Goal: Contribute content: Contribute content

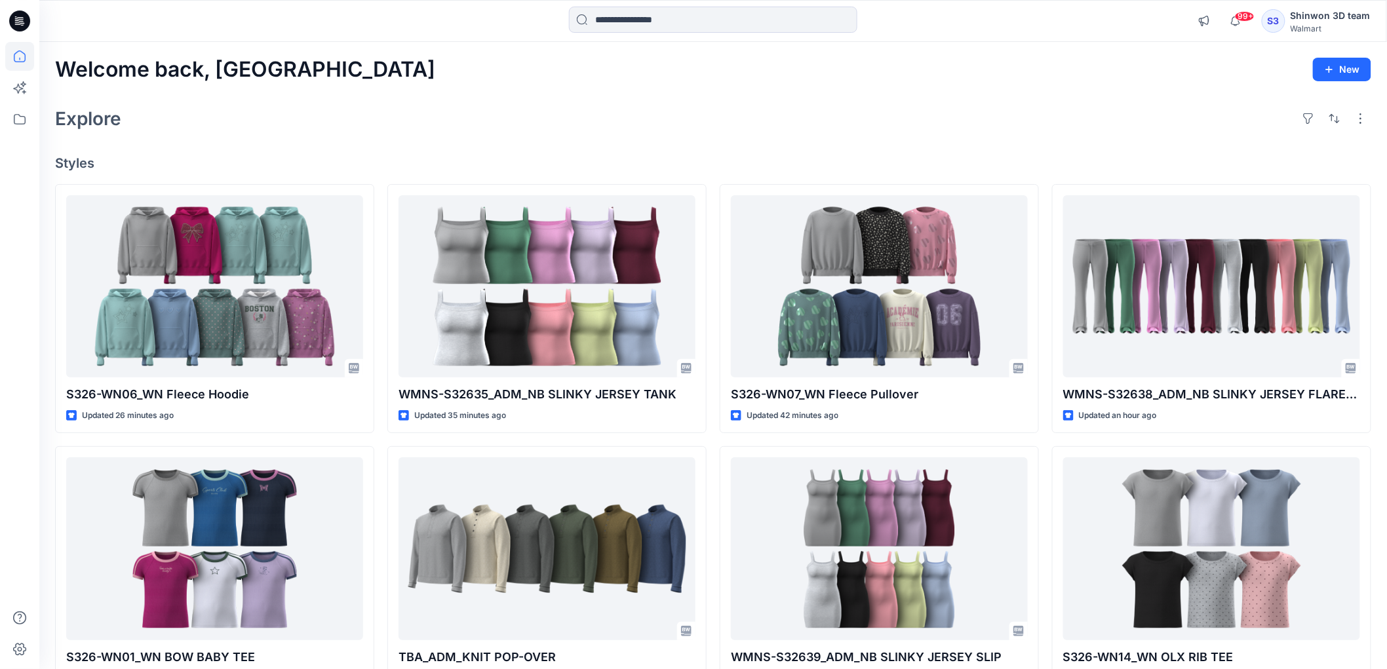
click at [446, 143] on div "Welcome back, Shinwon New Explore Styles S326-WN06_WN Fleece Hoodie Updated 26 …" at bounding box center [713, 532] width 1348 height 980
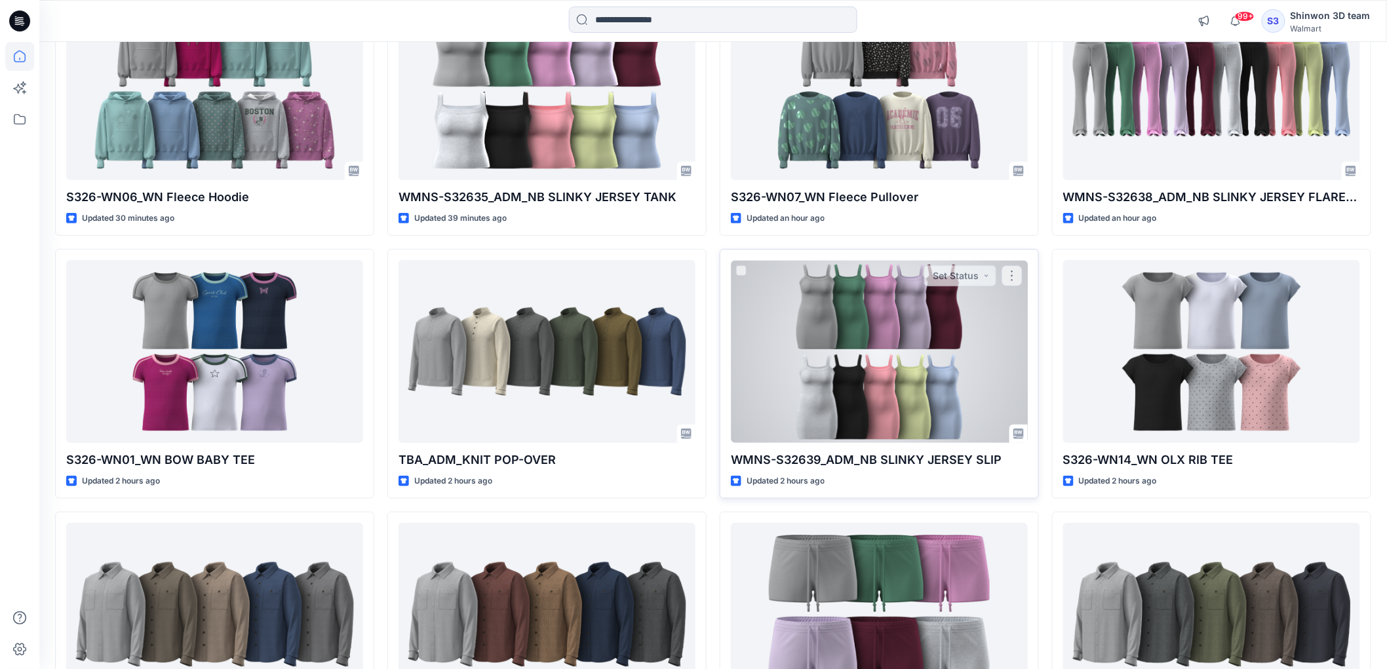
scroll to position [218, 0]
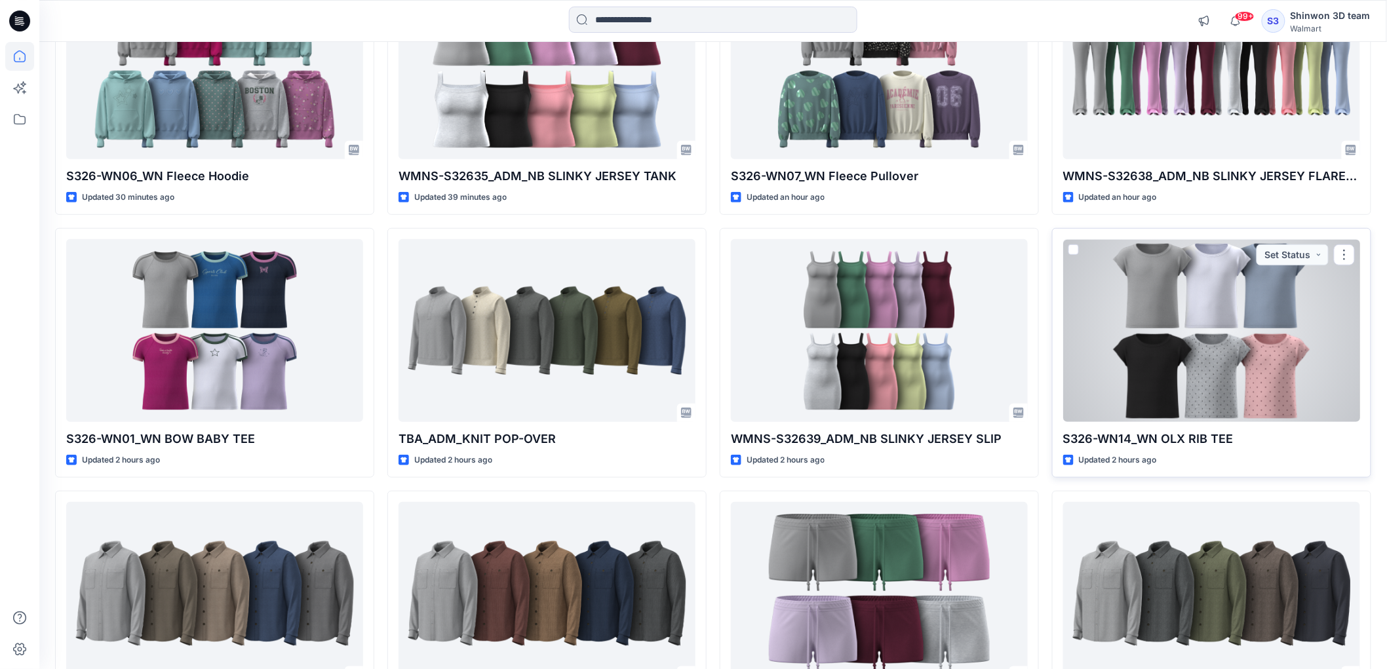
click at [1283, 316] on div at bounding box center [1211, 330] width 297 height 182
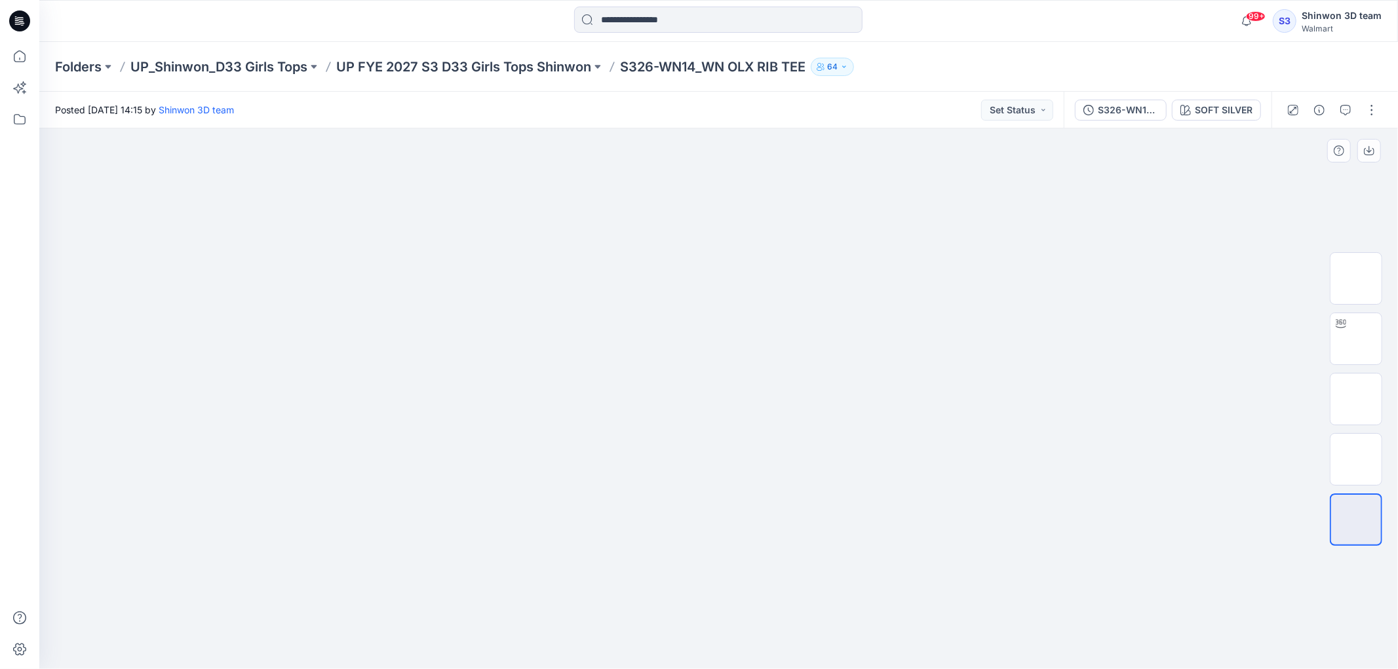
click at [264, 522] on div at bounding box center [718, 398] width 1359 height 541
click at [1340, 109] on icon "button" at bounding box center [1345, 110] width 10 height 10
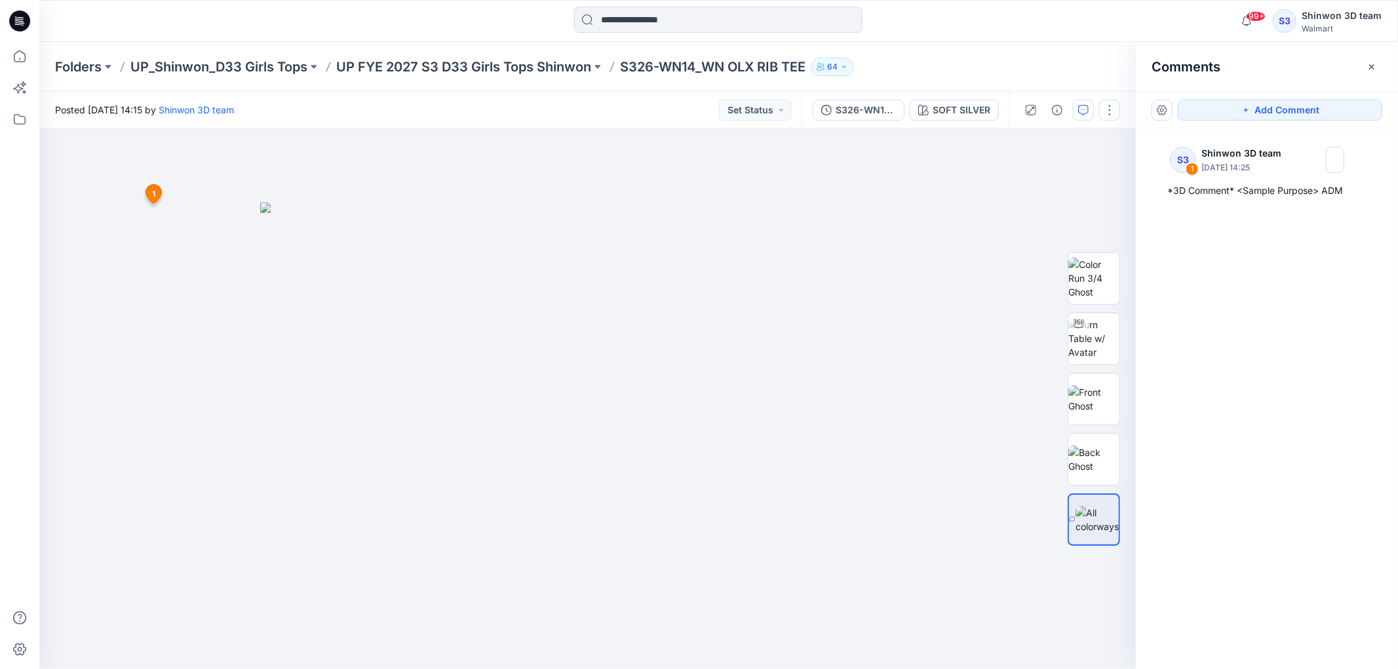
click at [1106, 103] on button "button" at bounding box center [1109, 110] width 21 height 21
click at [1043, 174] on button "Edit" at bounding box center [1055, 177] width 121 height 24
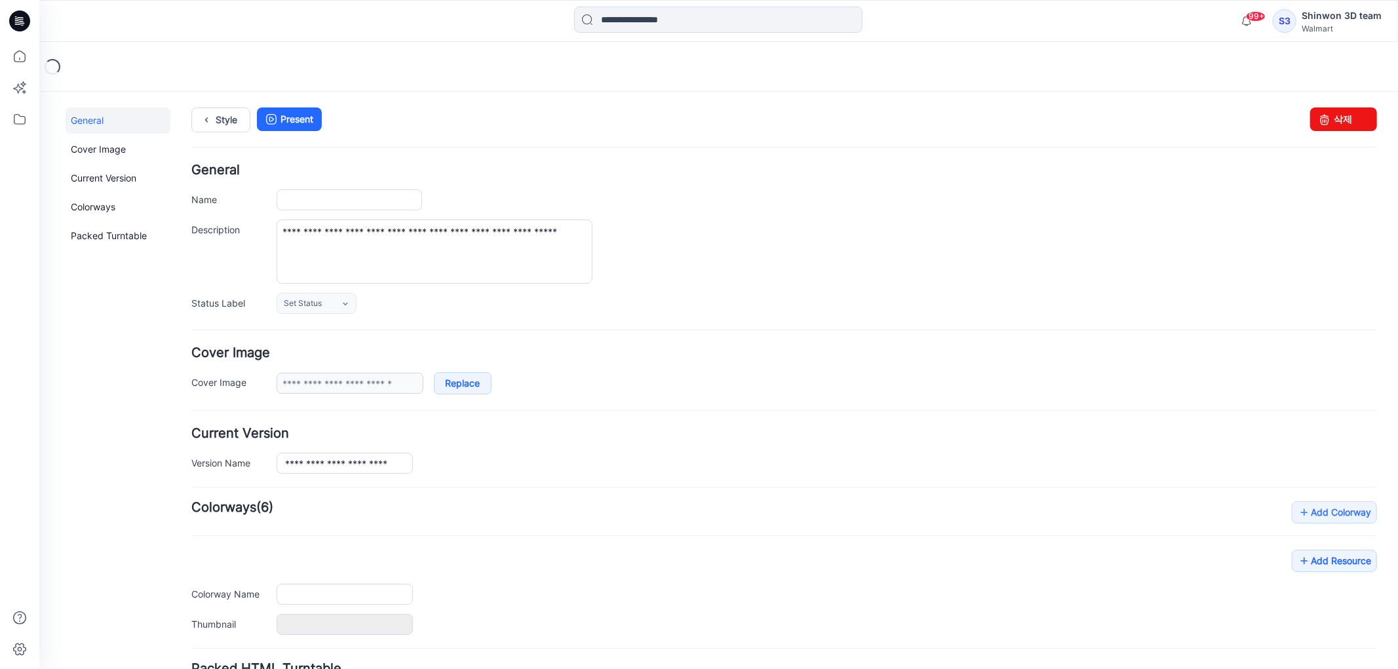
type input "**********"
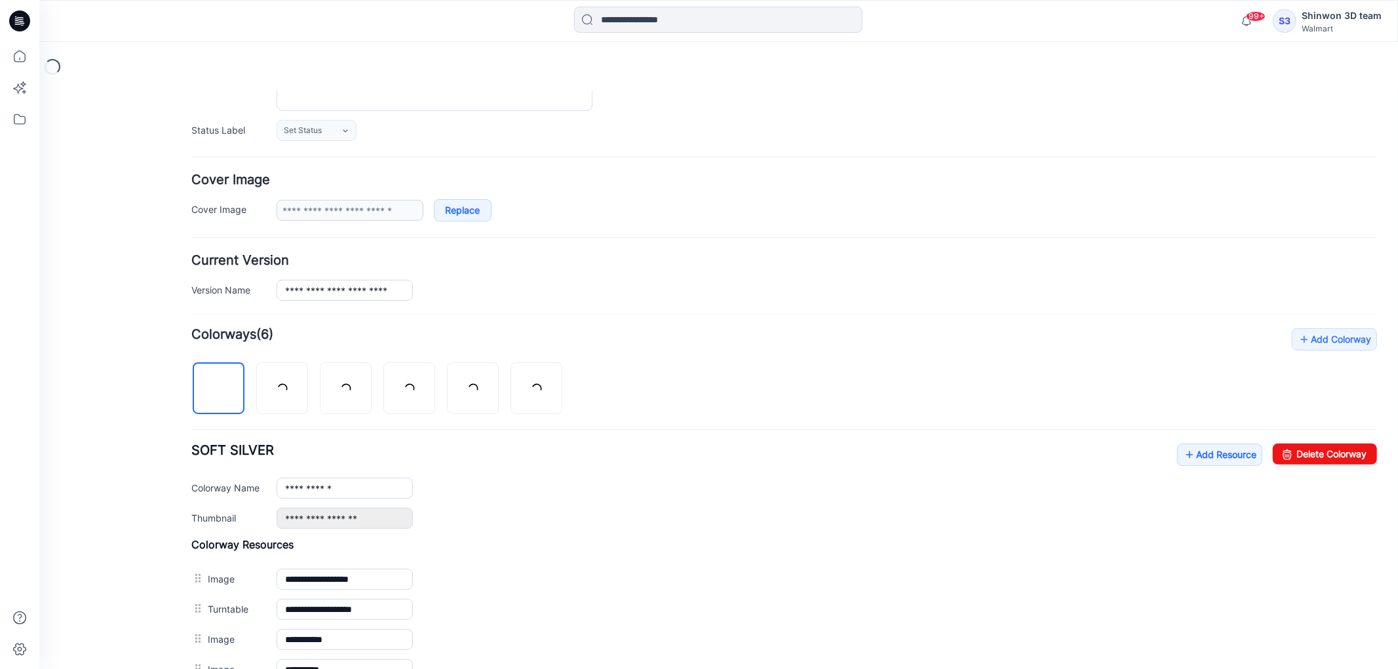
scroll to position [291, 0]
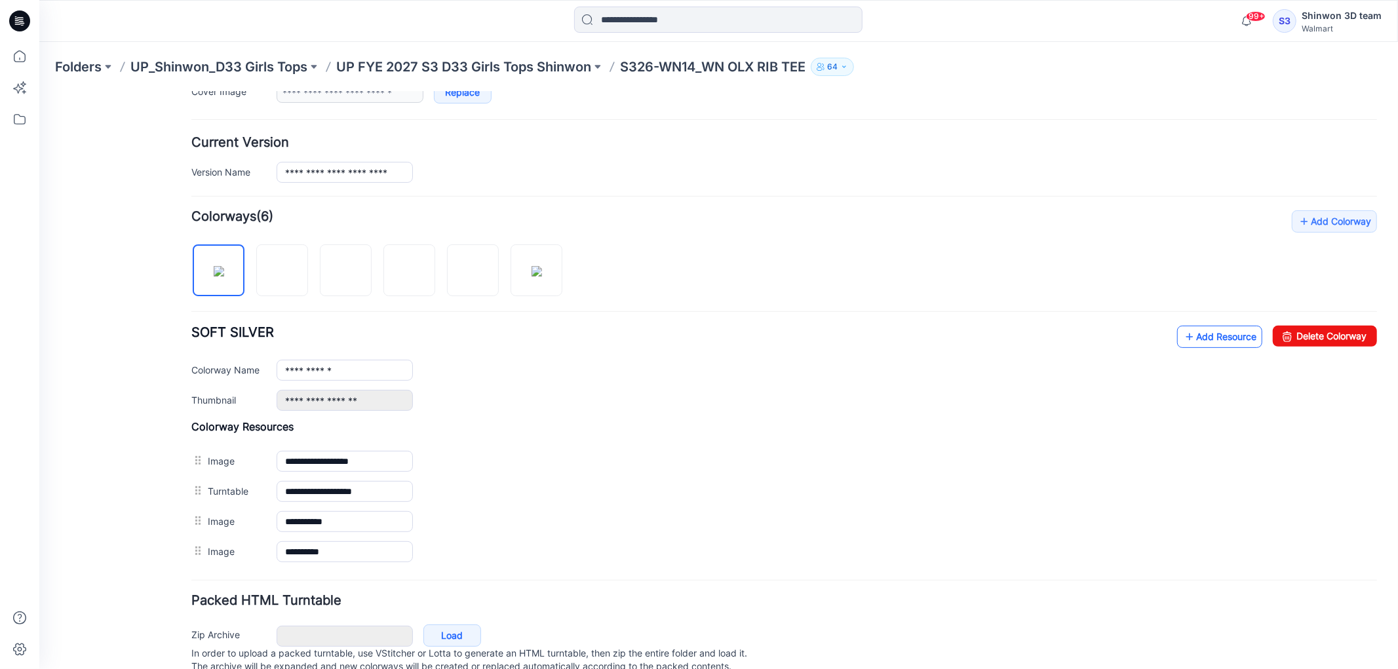
click at [1188, 338] on link "Add Resource" at bounding box center [1219, 336] width 85 height 22
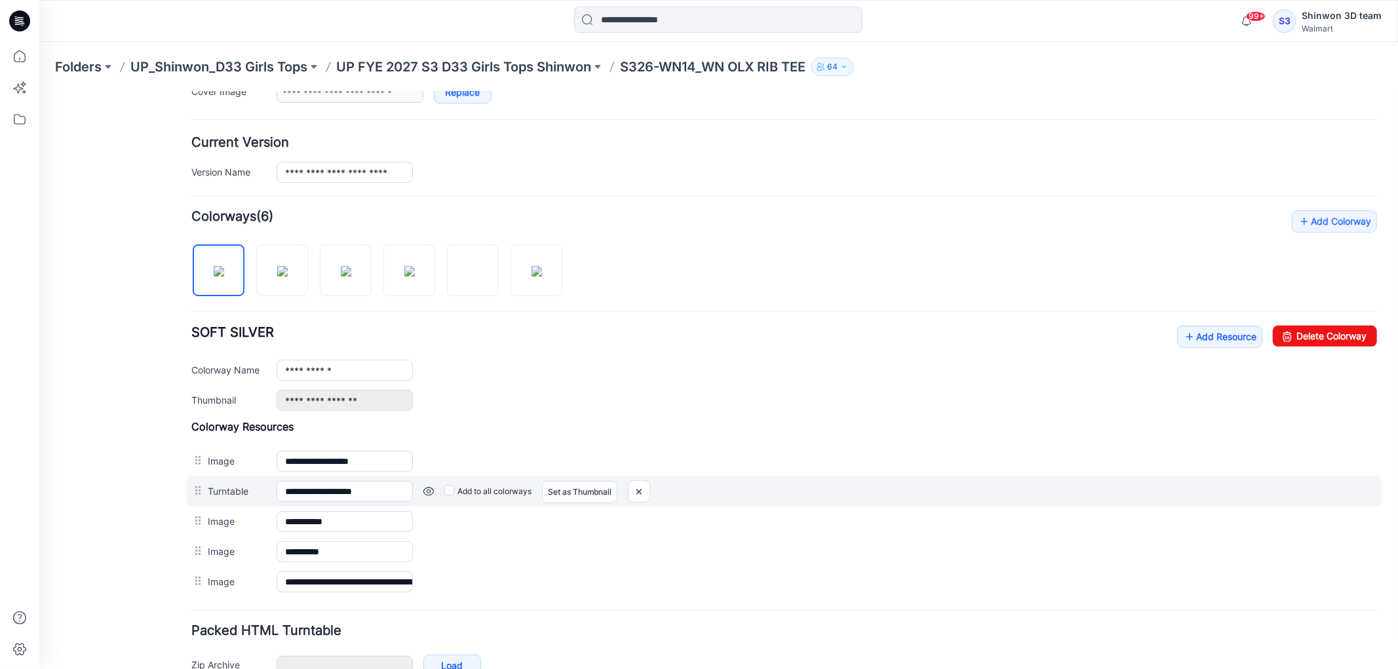
click at [667, 487] on div "Add to all colorways Set as Thumbnail Unset as Thumbnail" at bounding box center [894, 490] width 964 height 21
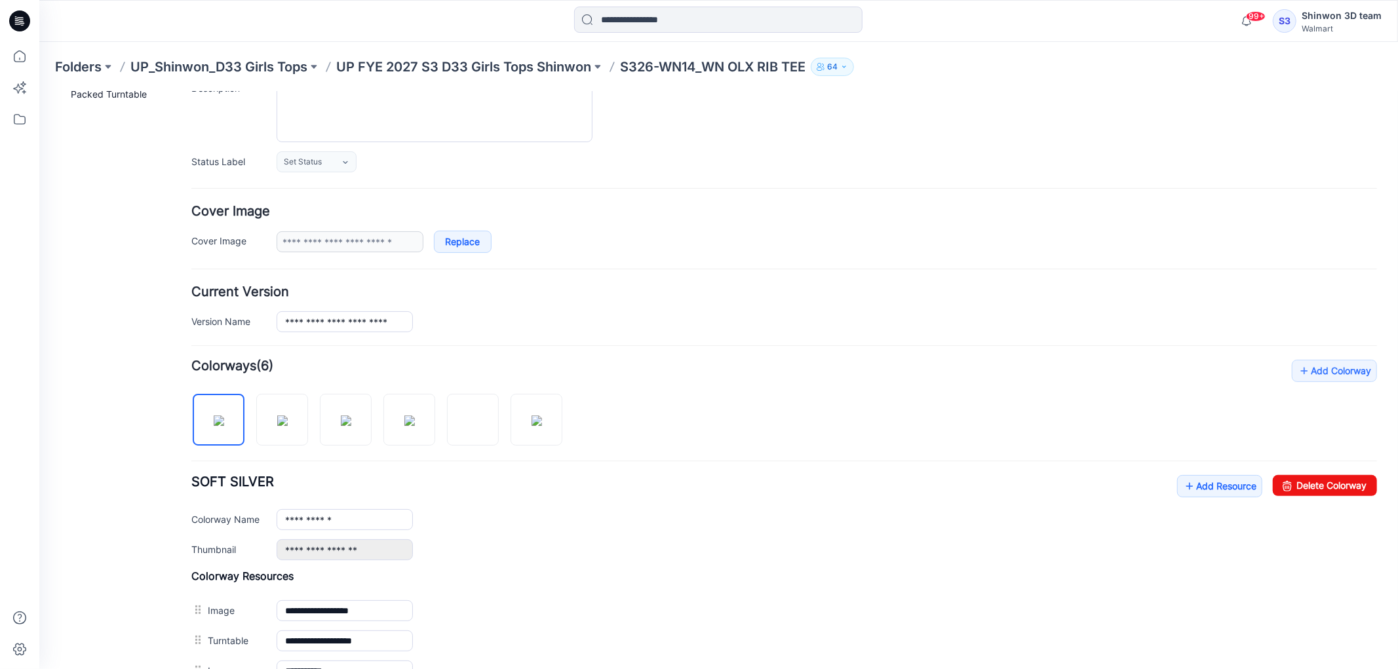
scroll to position [0, 0]
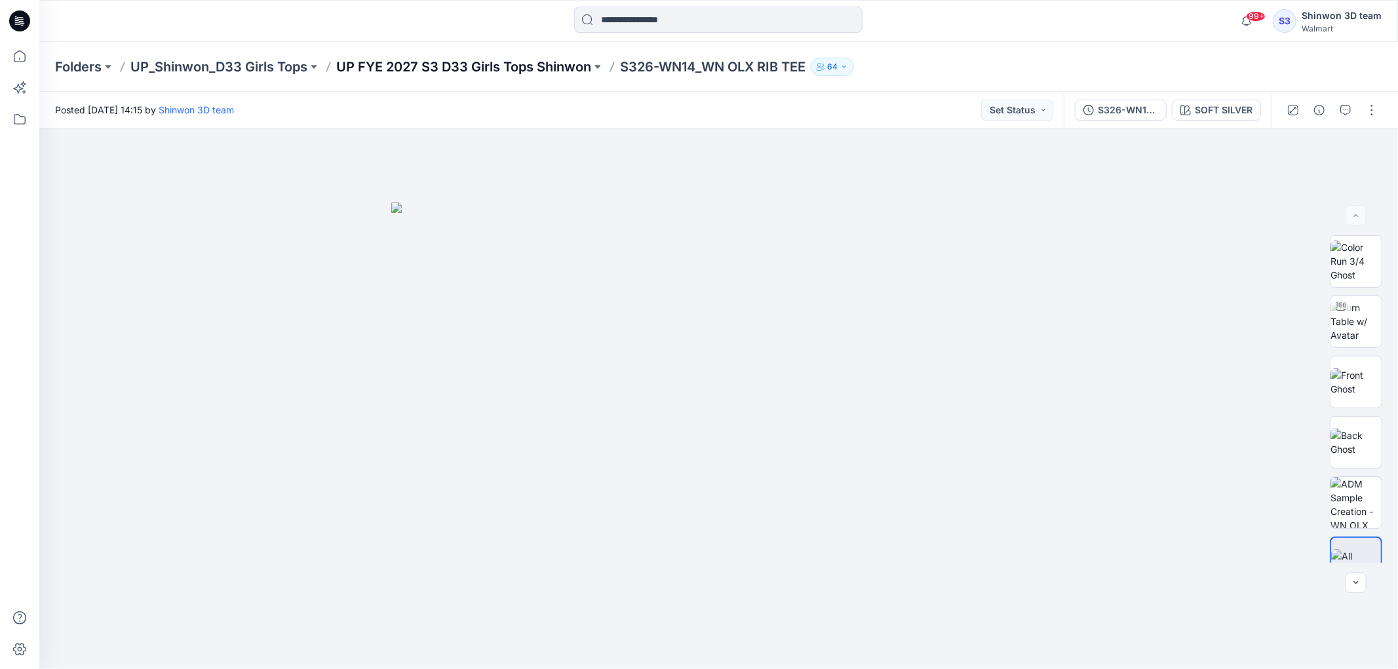
click at [481, 59] on p "UP FYE 2027 S3 D33 Girls Tops Shinwon" at bounding box center [463, 67] width 255 height 18
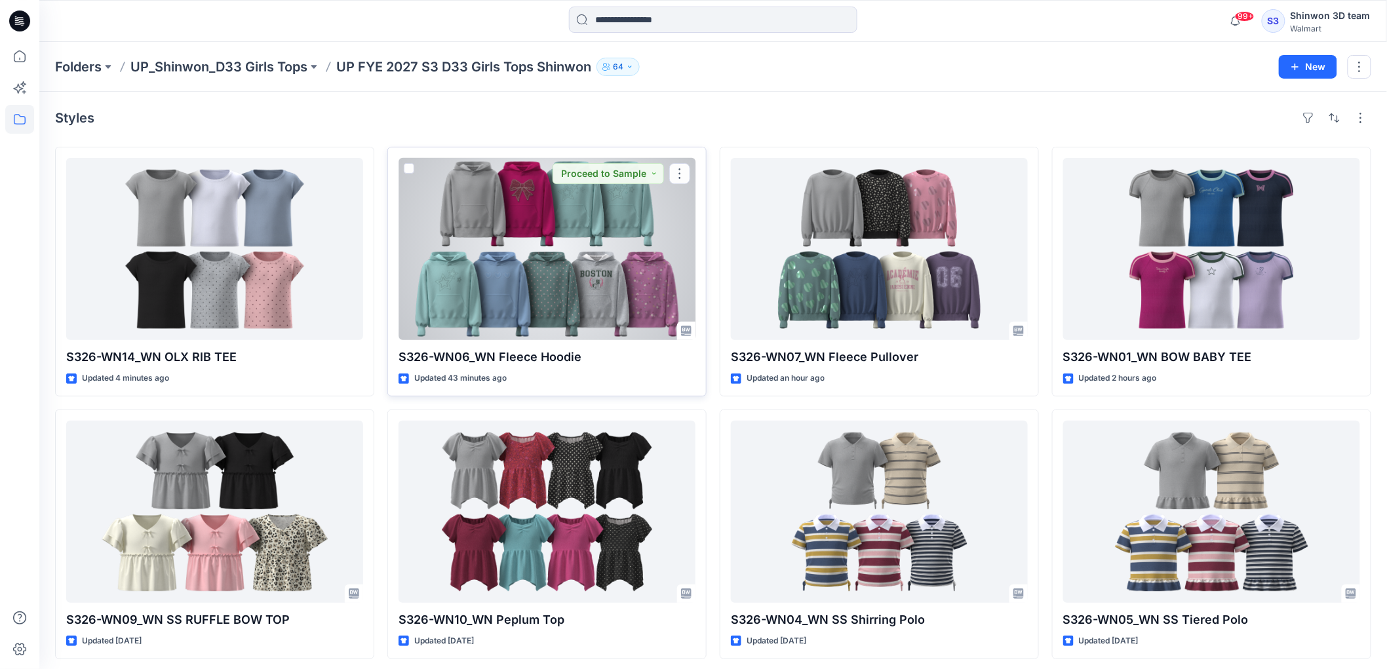
click at [610, 294] on div at bounding box center [547, 249] width 297 height 182
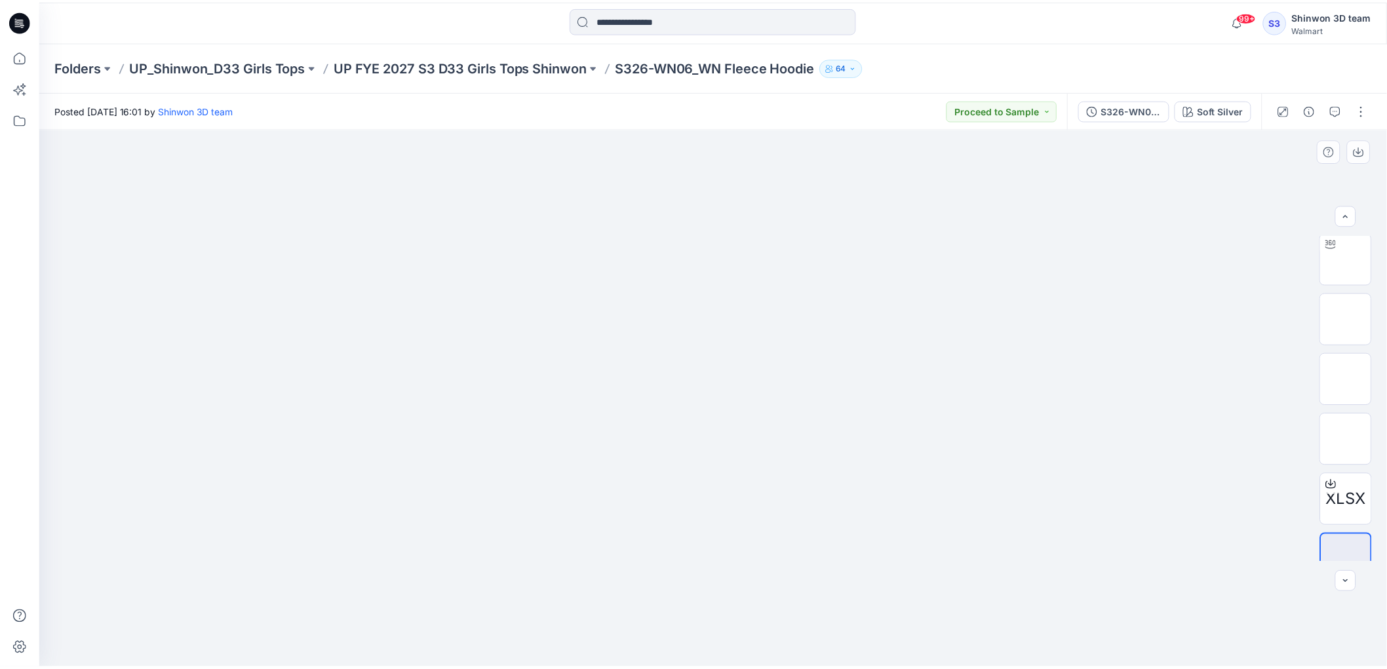
scroll to position [328, 0]
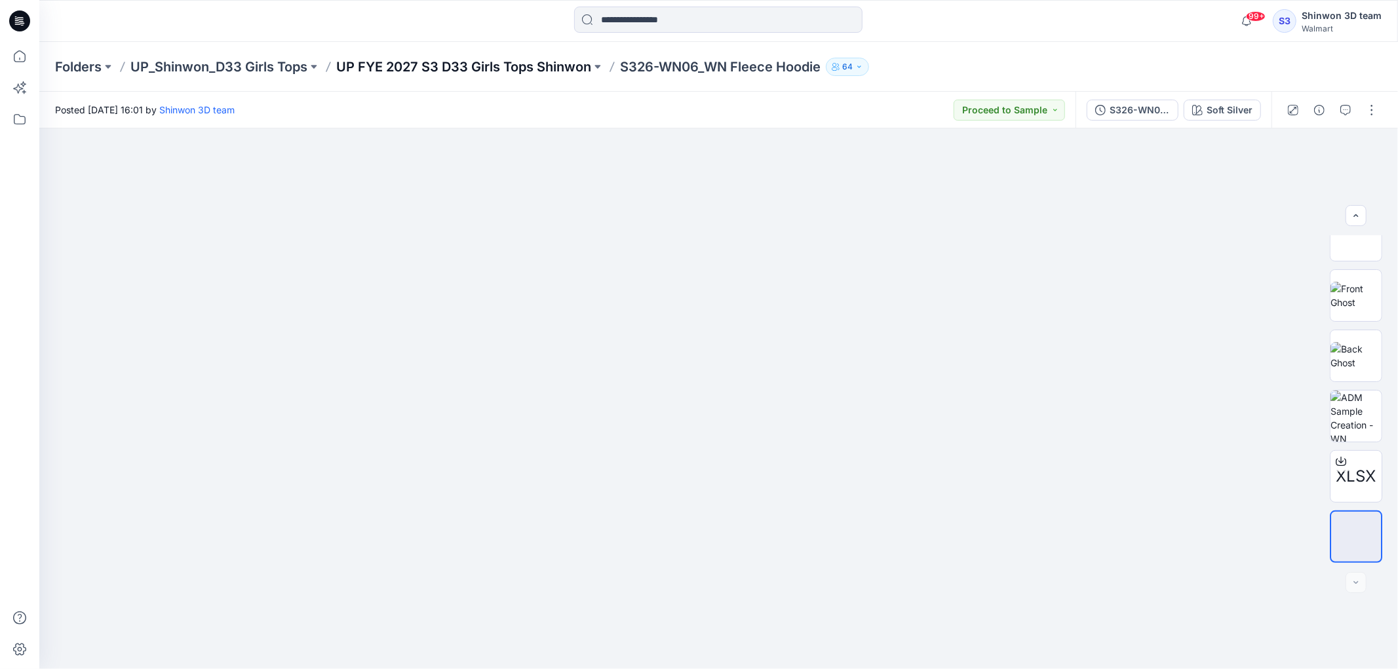
click at [501, 69] on p "UP FYE 2027 S3 D33 Girls Tops Shinwon" at bounding box center [463, 67] width 255 height 18
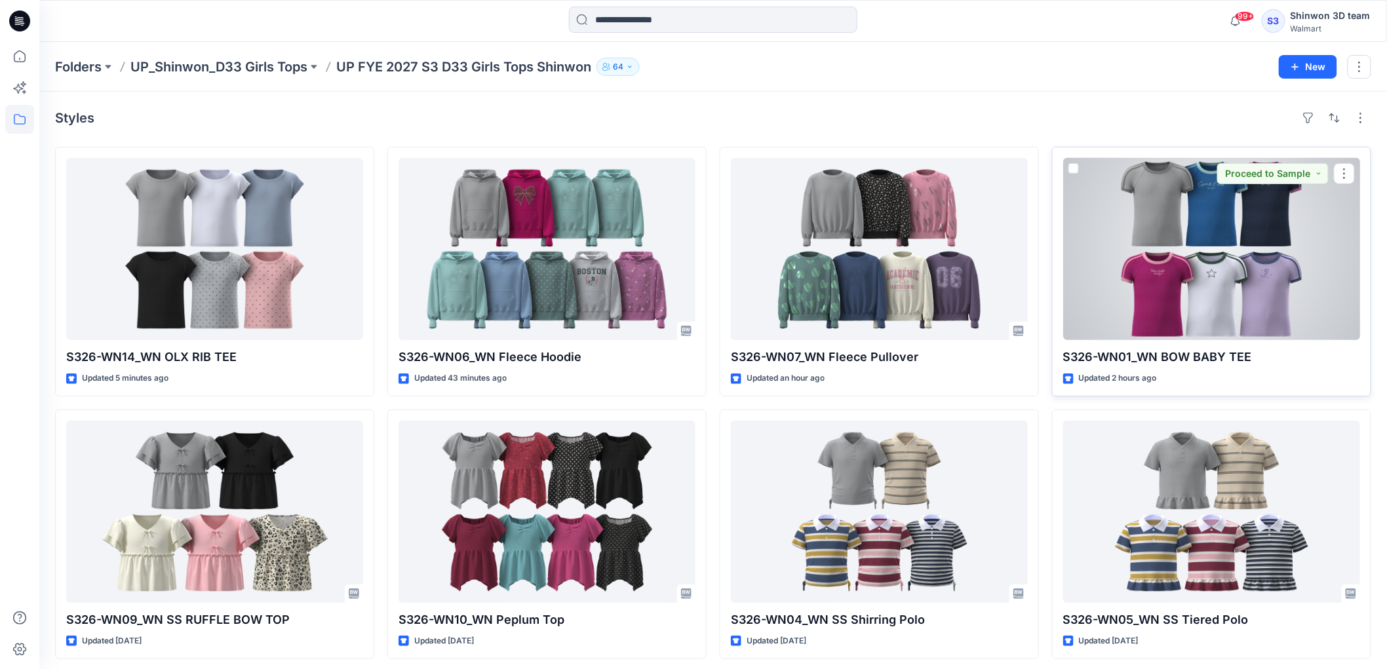
click at [1184, 293] on div at bounding box center [1211, 249] width 297 height 182
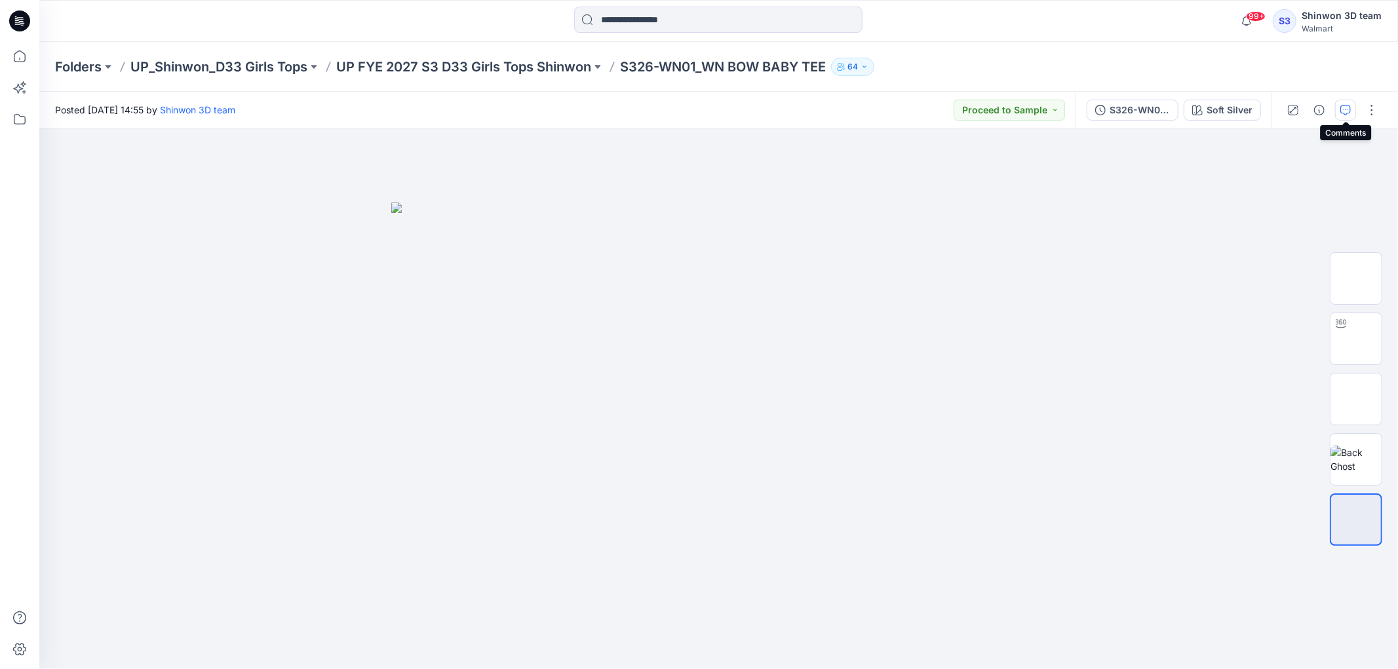
click at [1344, 106] on icon "button" at bounding box center [1345, 110] width 10 height 10
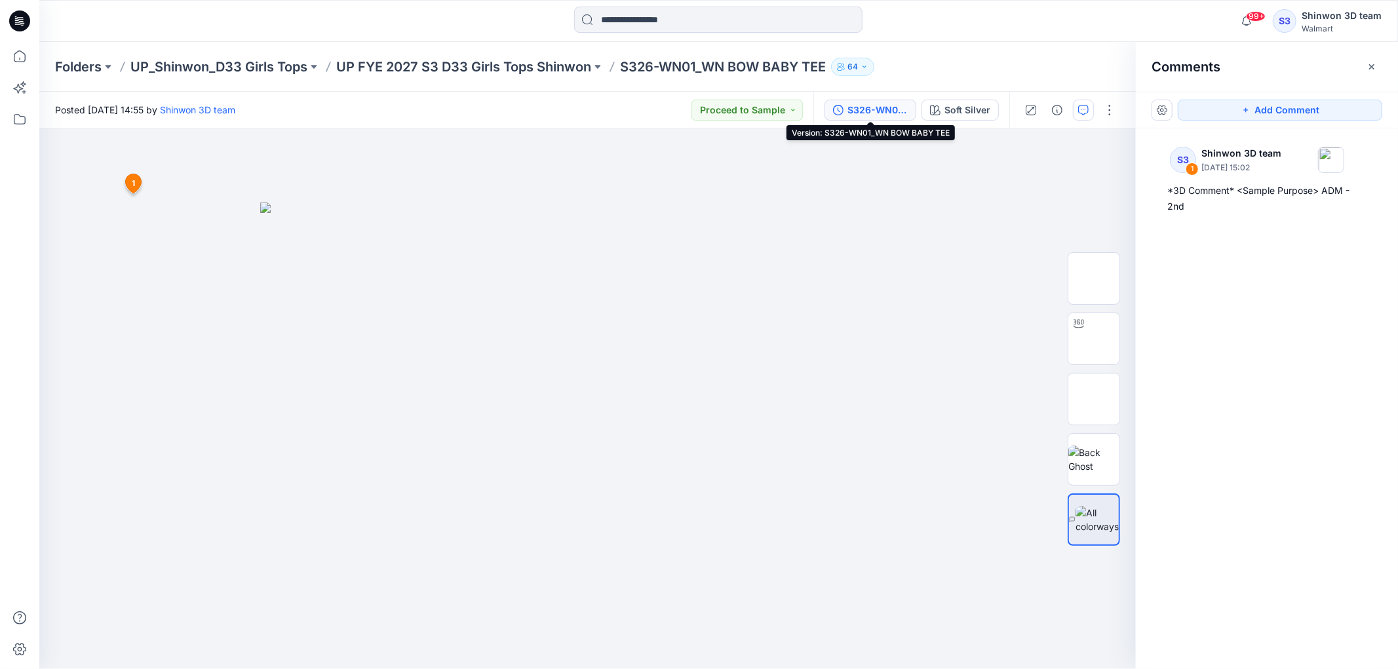
click at [872, 113] on div "S326-WN01_WN BOW BABY TEE" at bounding box center [877, 110] width 60 height 14
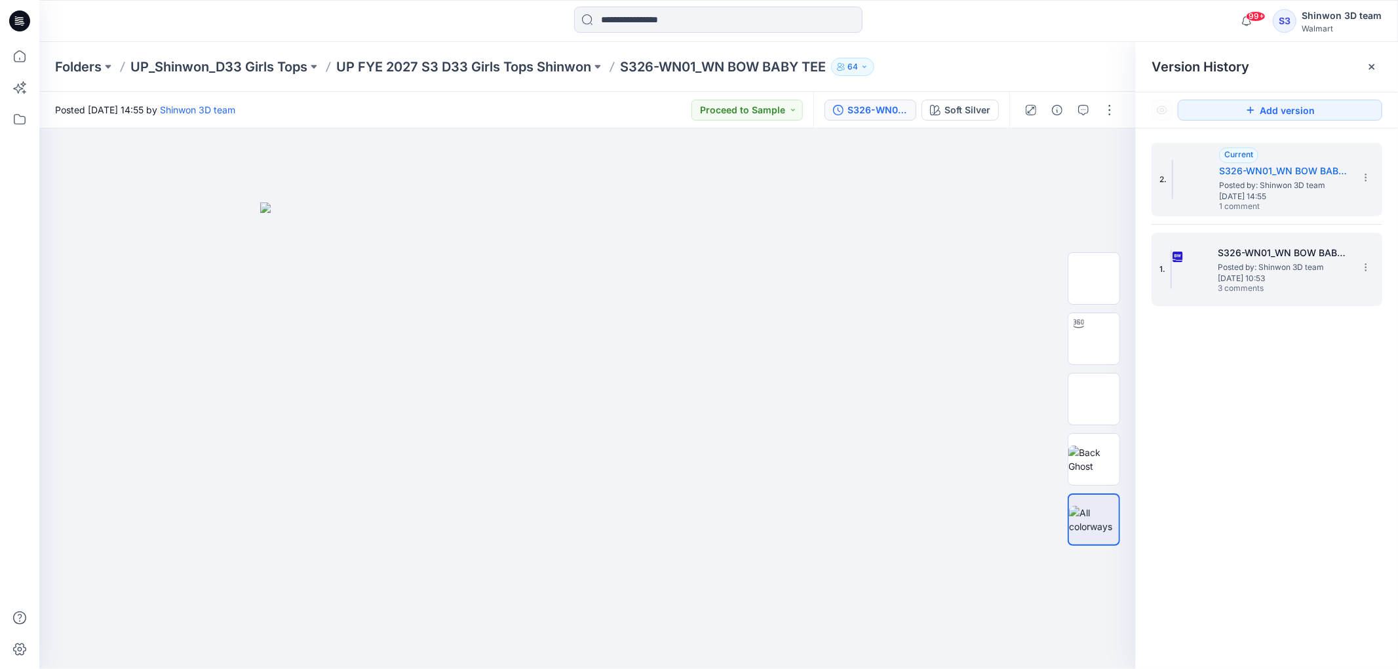
click at [1230, 267] on span "Posted by: Shinwon 3D team" at bounding box center [1283, 267] width 131 height 13
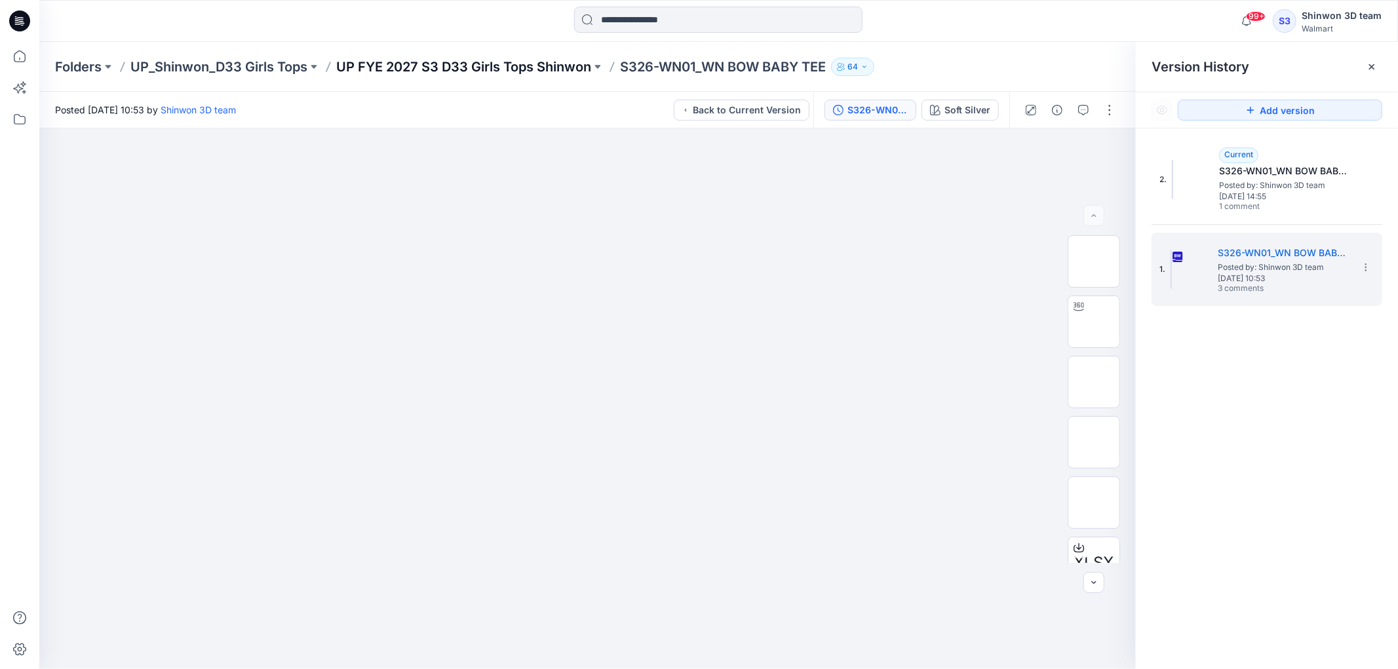
click at [526, 69] on p "UP FYE 2027 S3 D33 Girls Tops Shinwon" at bounding box center [463, 67] width 255 height 18
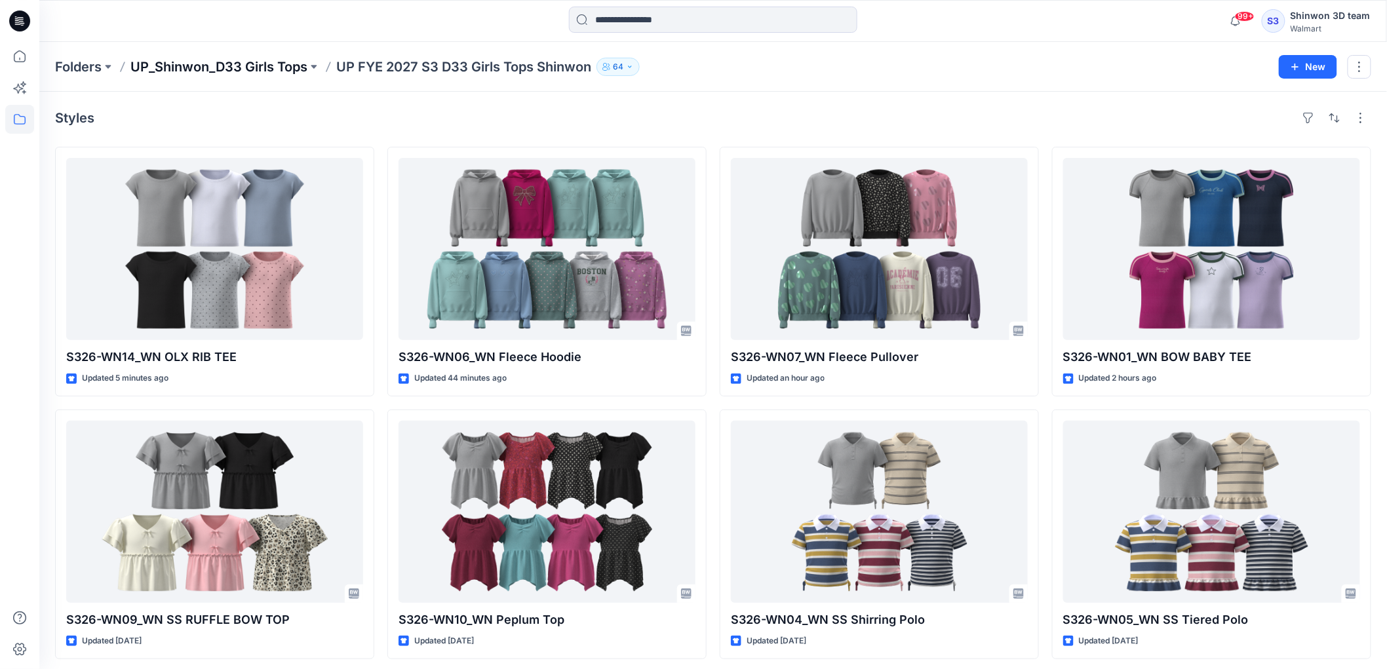
click at [265, 63] on p "UP_Shinwon_D33 Girls Tops" at bounding box center [218, 67] width 177 height 18
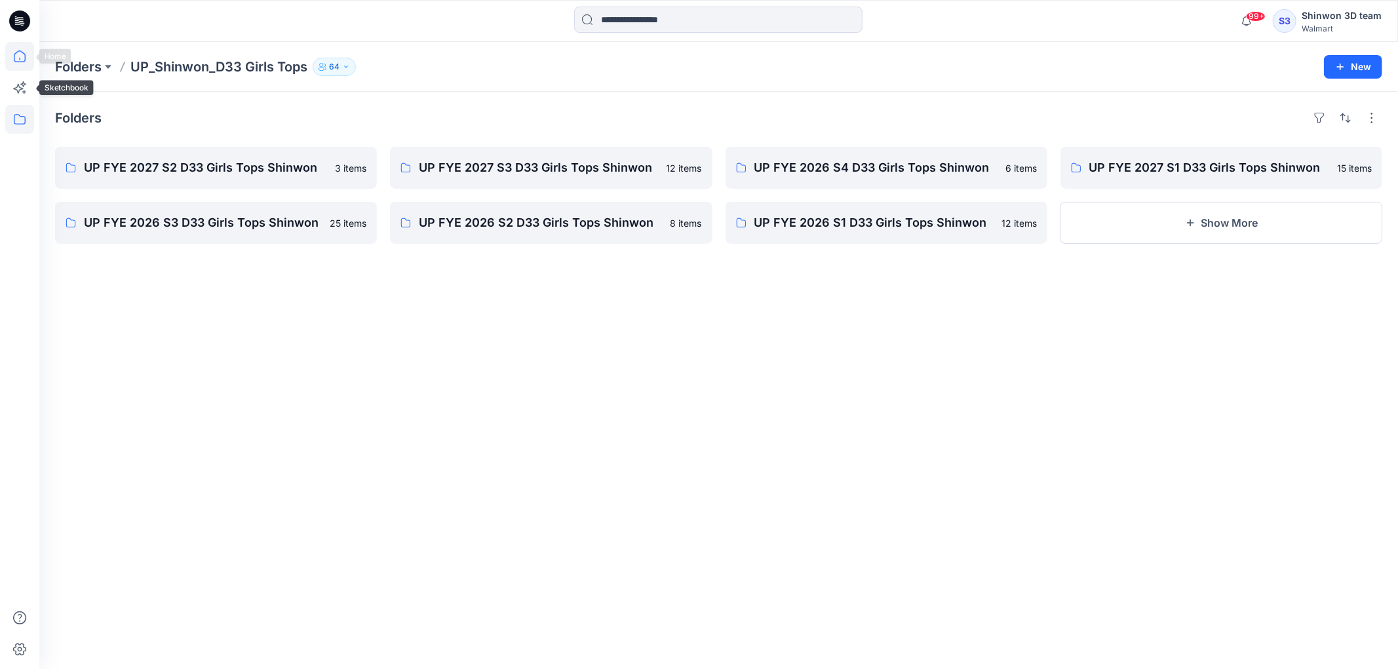
click at [18, 63] on icon at bounding box center [19, 56] width 29 height 29
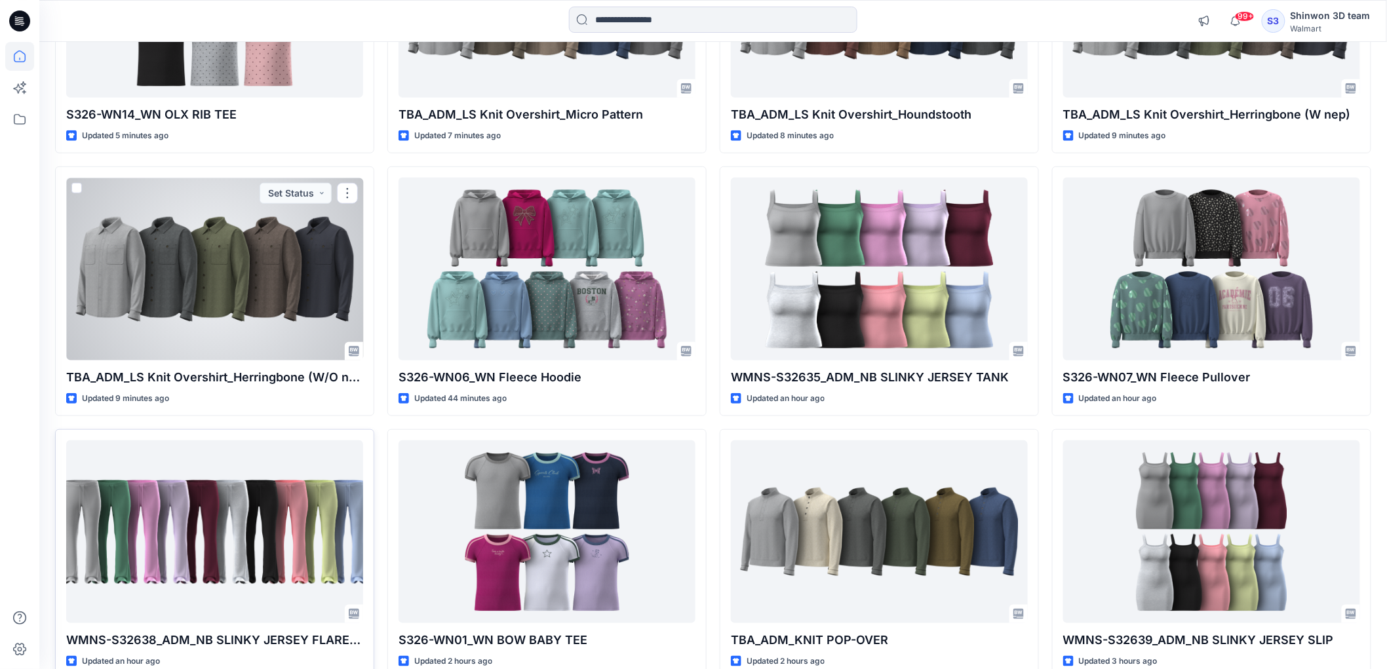
scroll to position [353, 0]
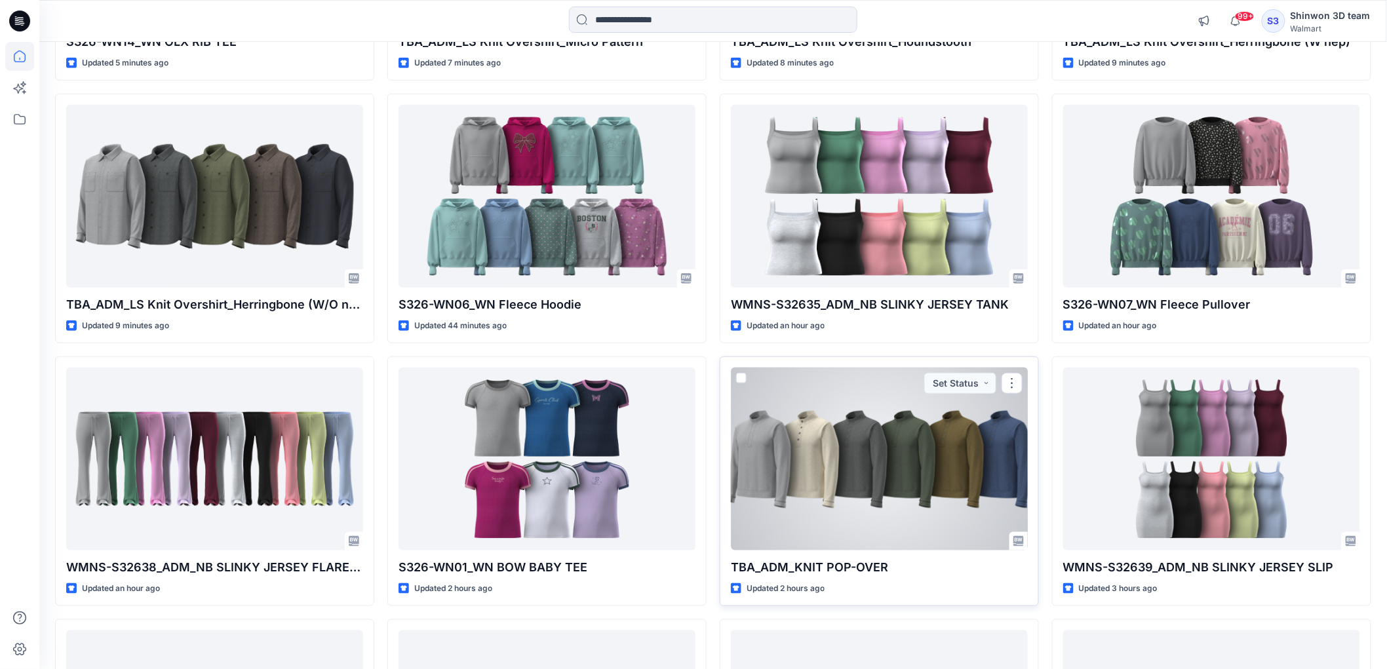
click at [880, 462] on div at bounding box center [879, 459] width 297 height 182
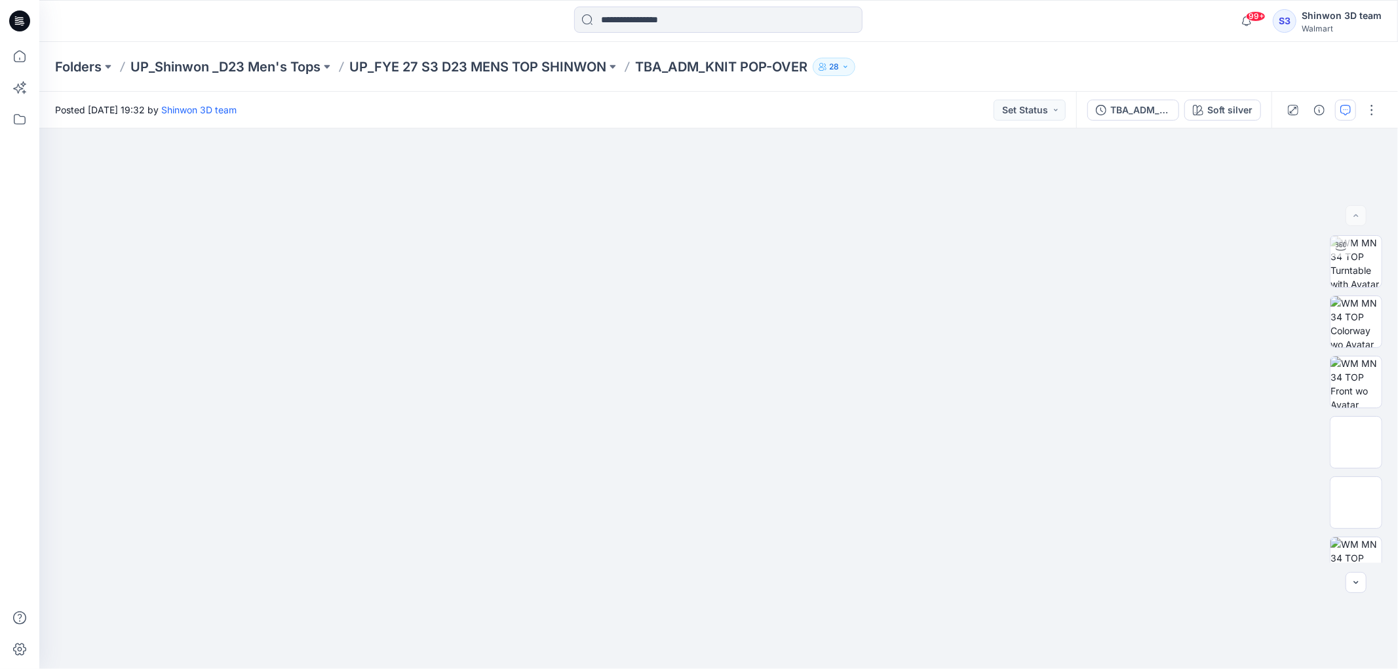
click at [1341, 100] on button "button" at bounding box center [1345, 110] width 21 height 21
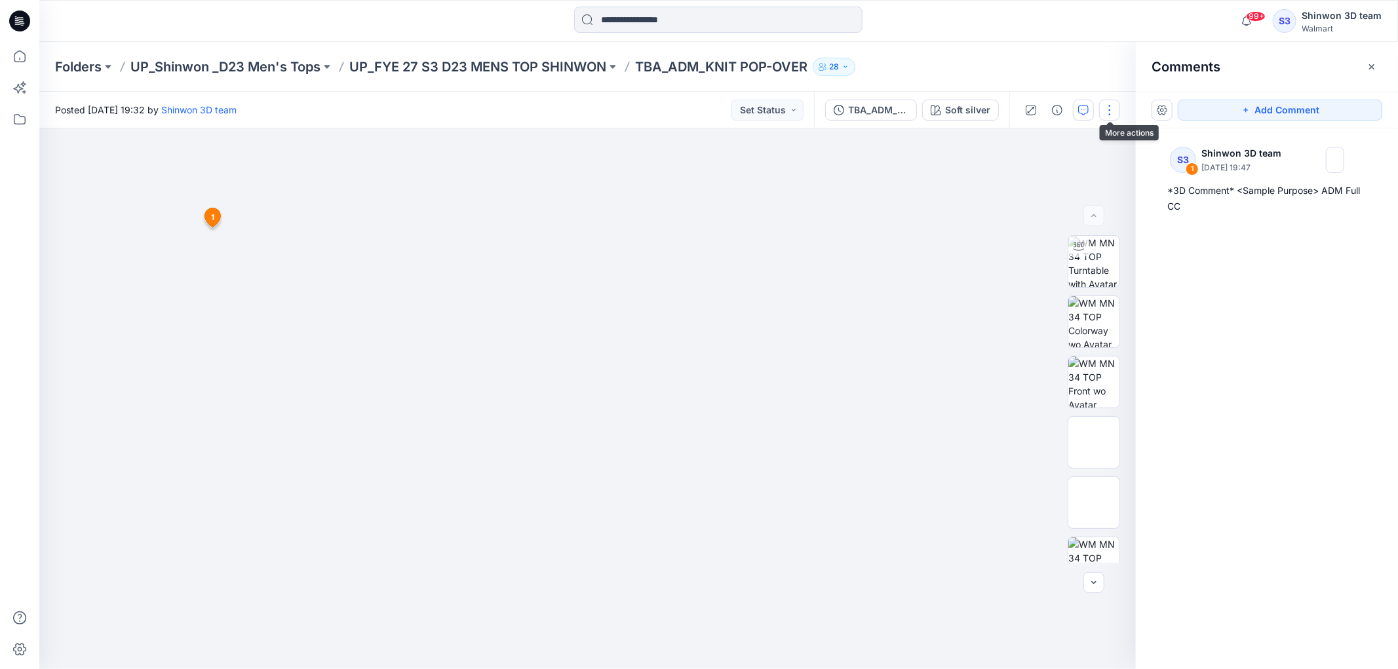
click at [1110, 109] on button "button" at bounding box center [1109, 110] width 21 height 21
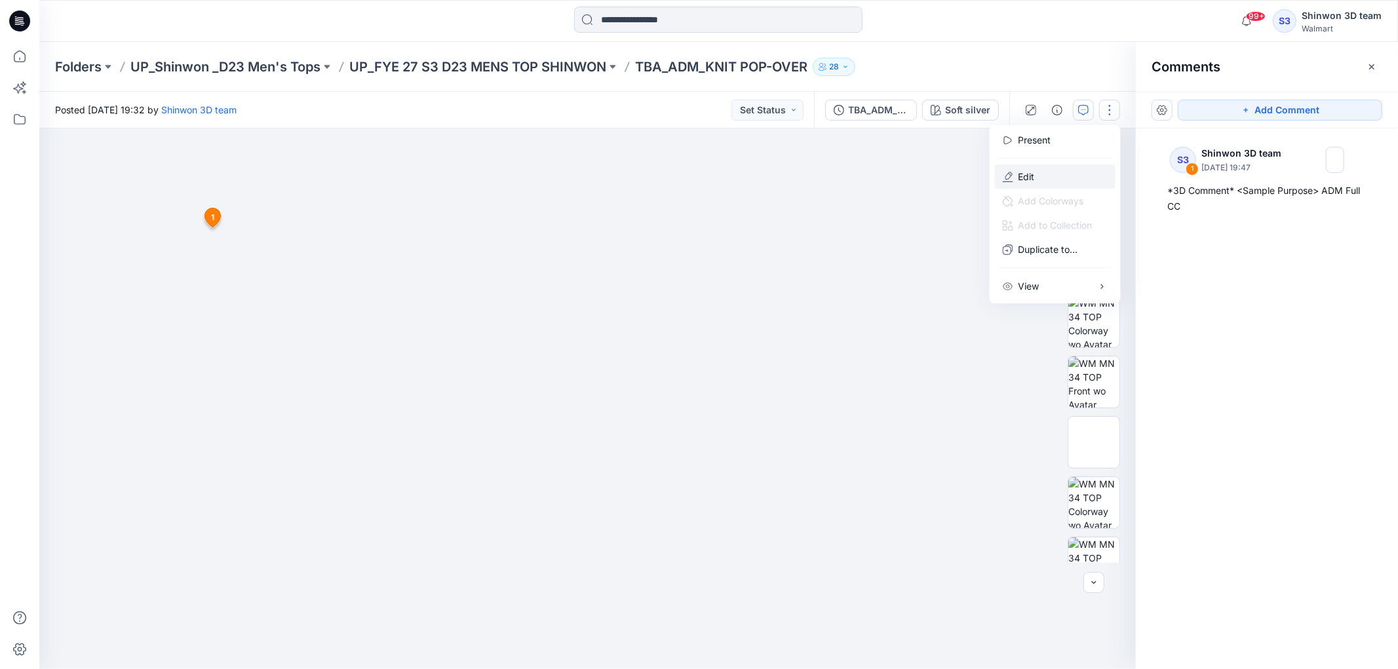
click at [1059, 174] on button "Edit" at bounding box center [1055, 177] width 121 height 24
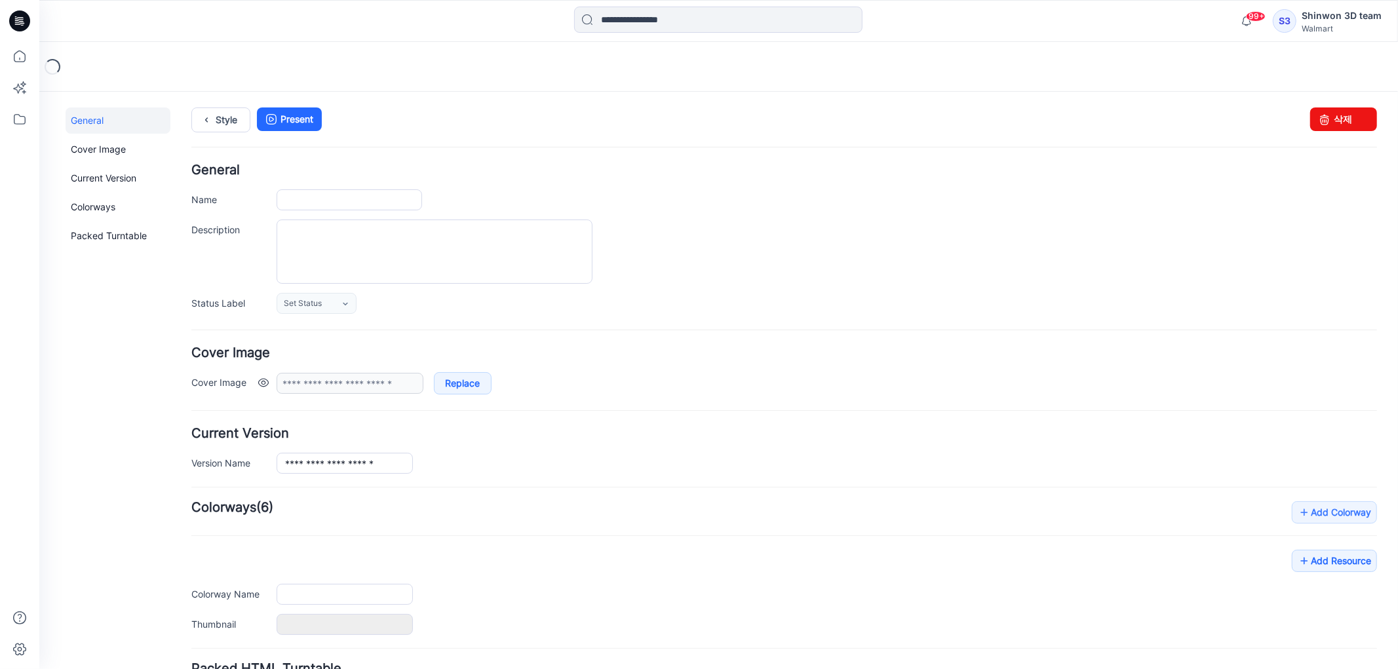
type input "**********"
type textarea "**********"
type input "**********"
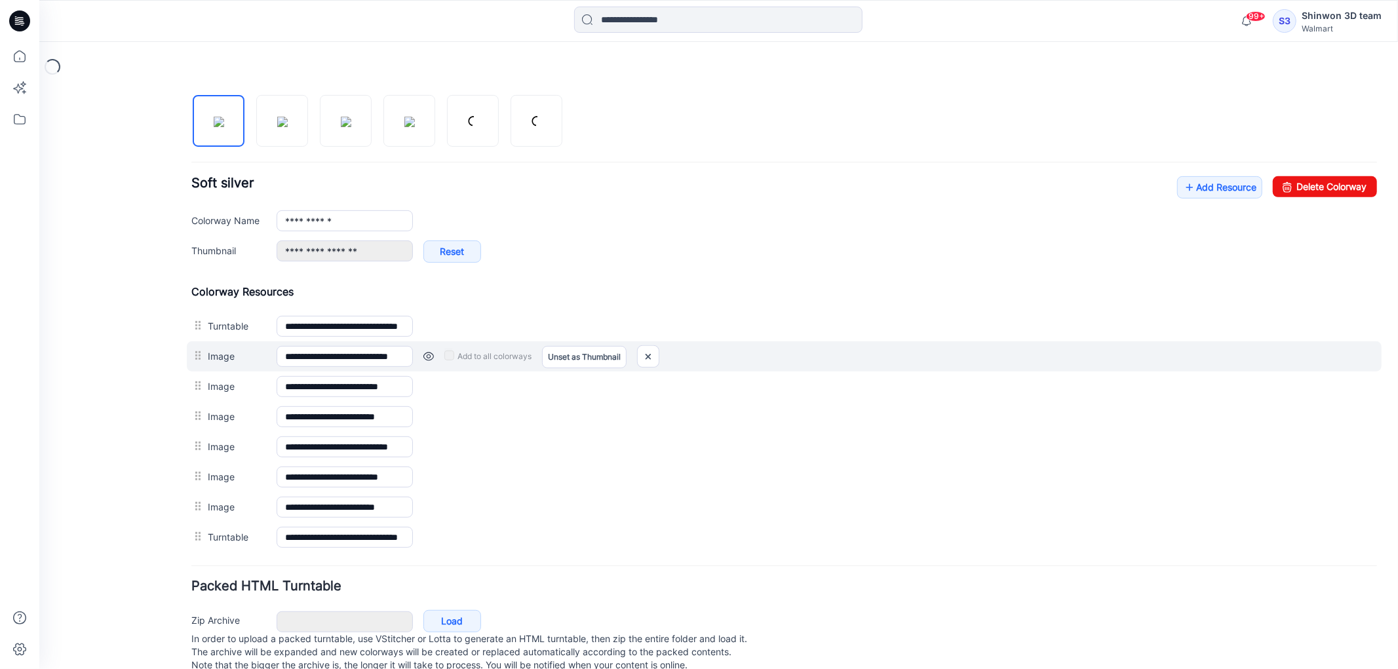
scroll to position [476, 0]
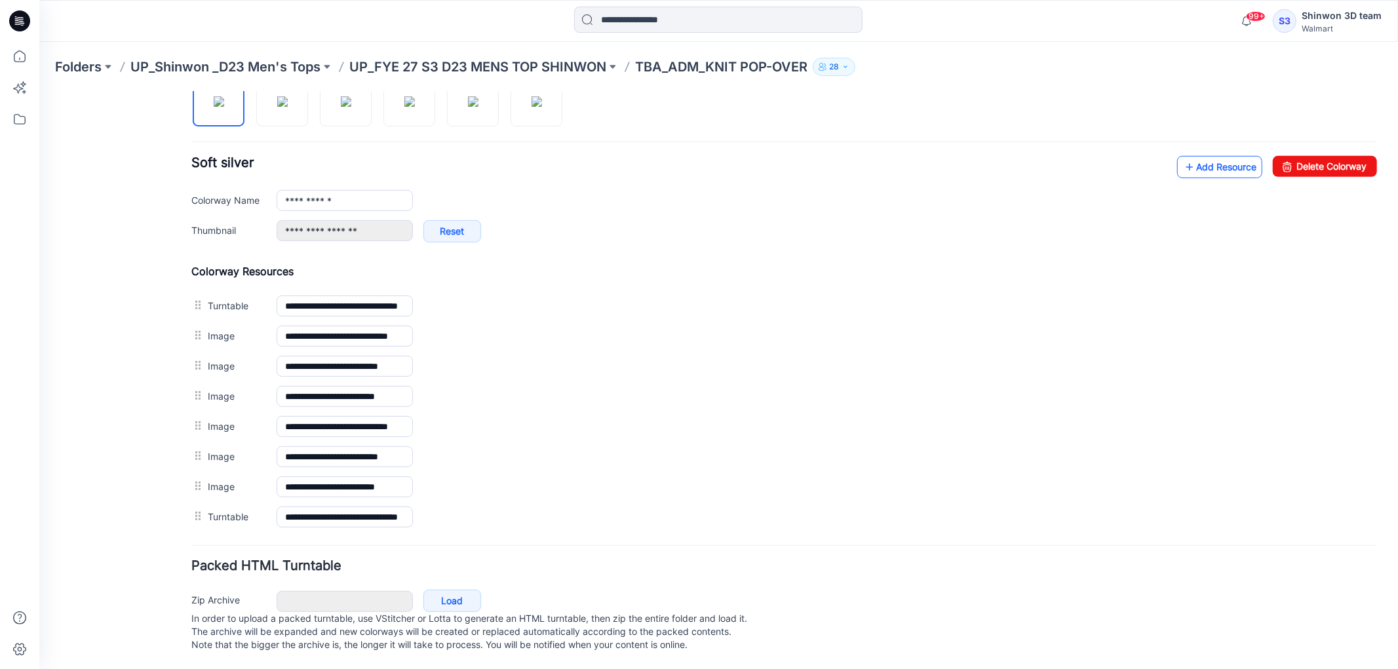
click at [1197, 155] on link "Add Resource" at bounding box center [1219, 166] width 85 height 22
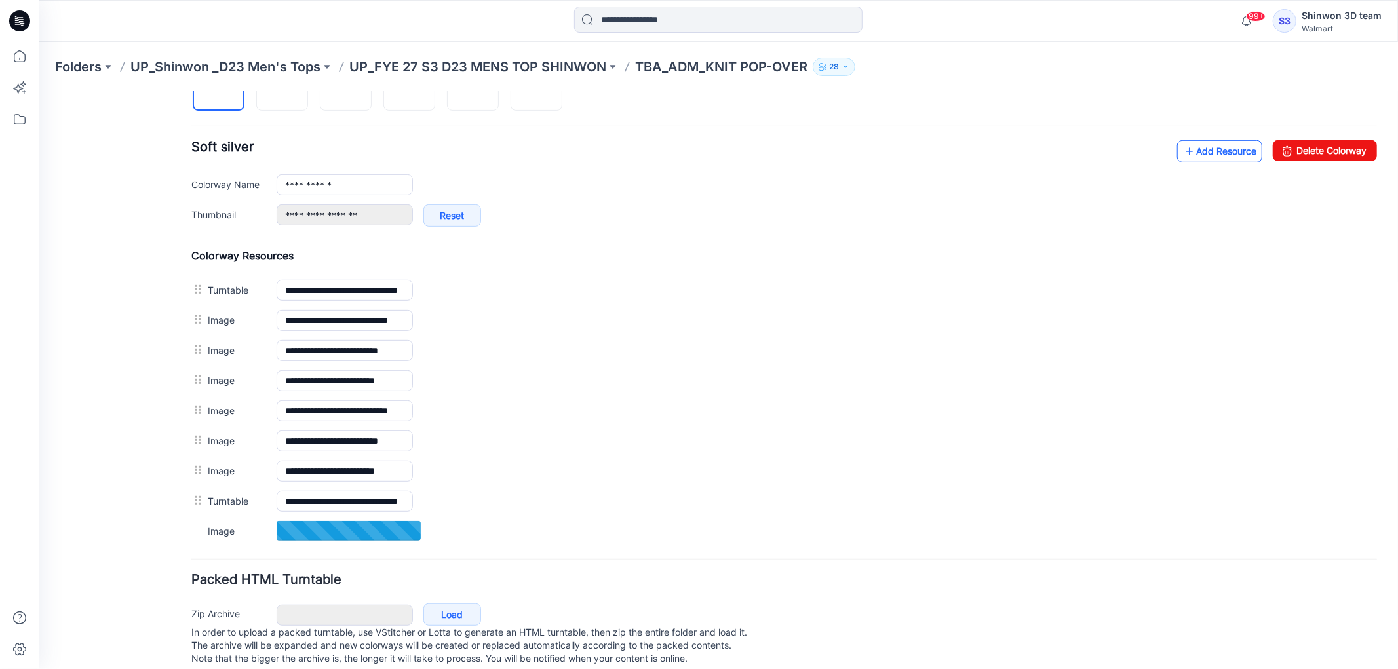
click at [1207, 151] on link "Add Resource" at bounding box center [1219, 151] width 85 height 22
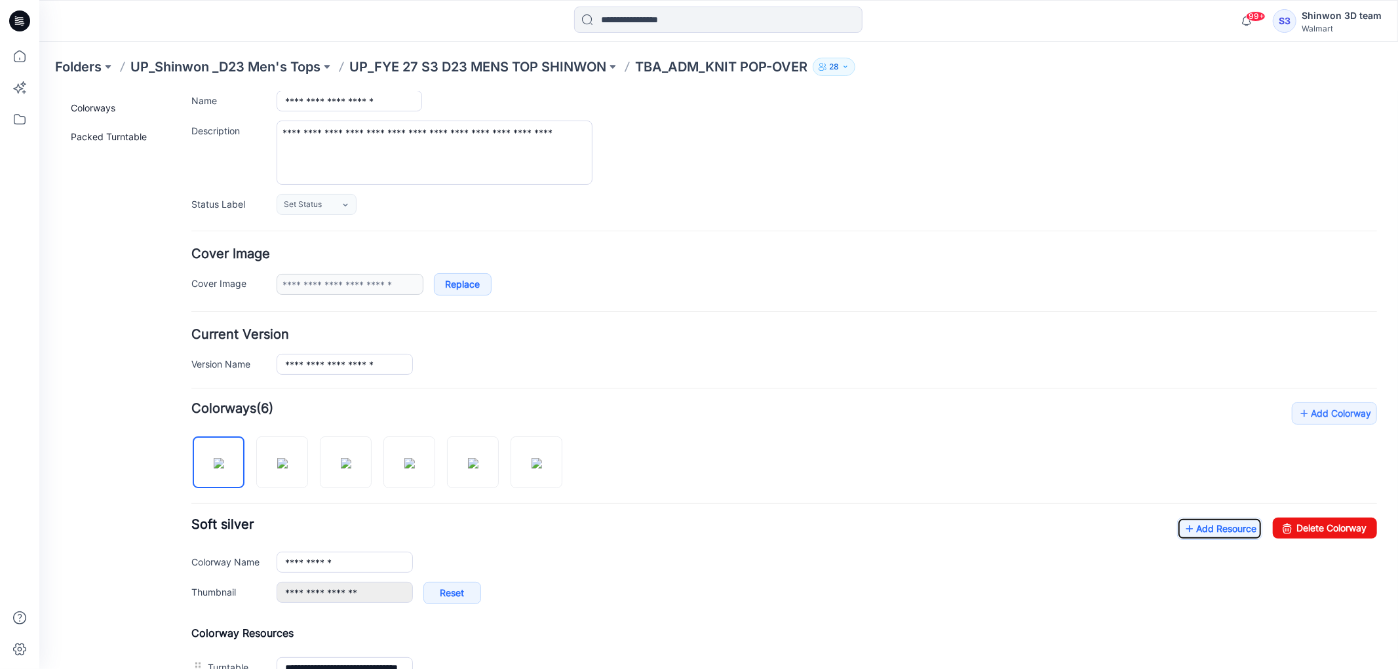
scroll to position [0, 0]
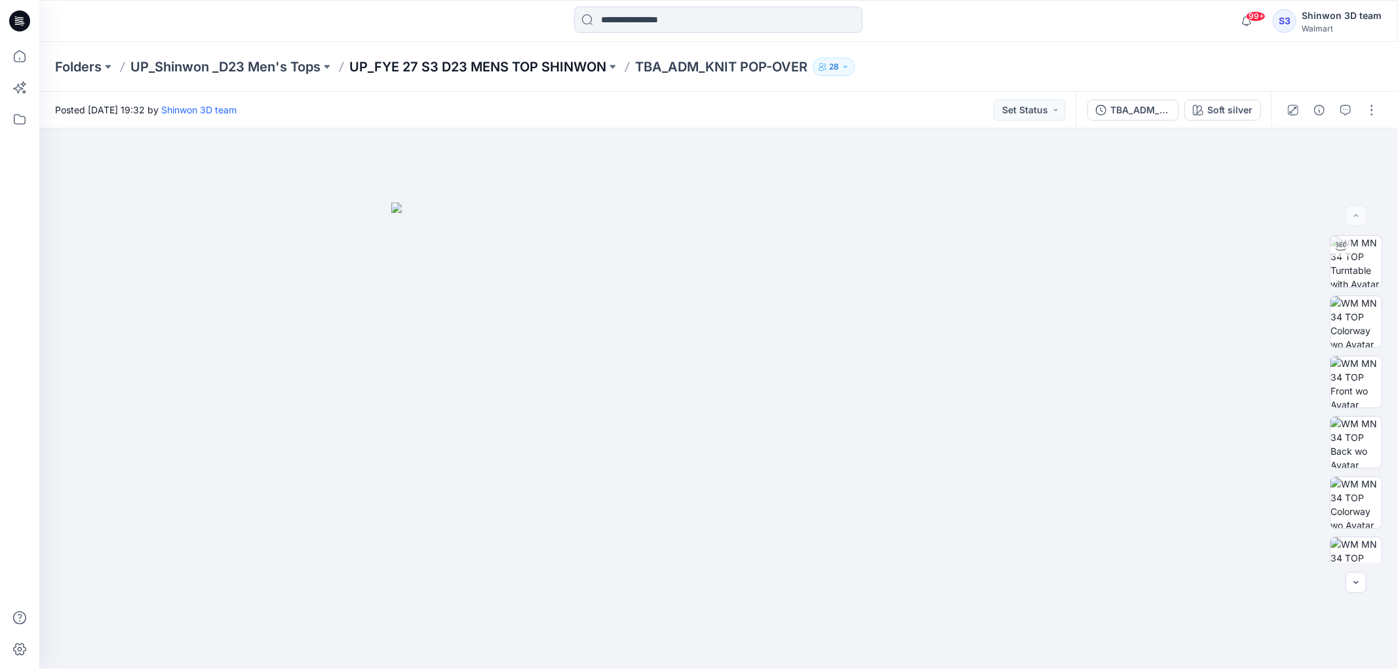
click at [484, 70] on p "UP_FYE 27 S3 D23 MENS TOP SHINWON" at bounding box center [477, 67] width 257 height 18
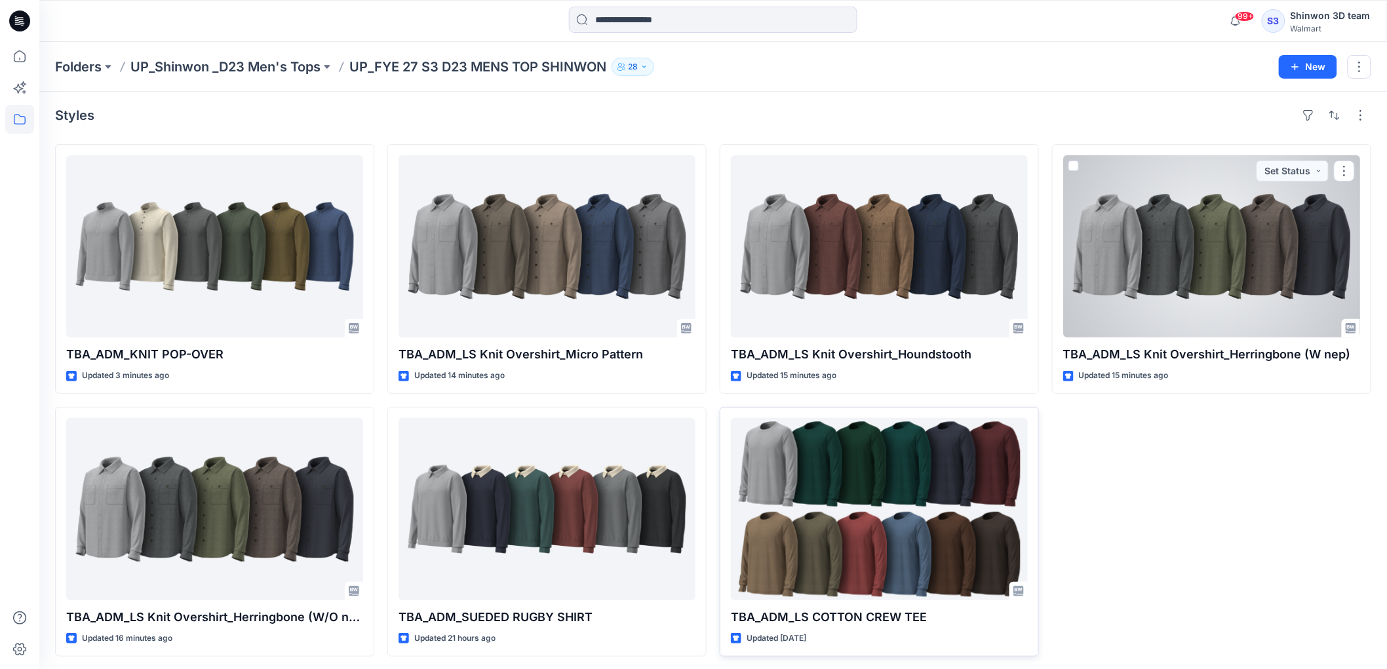
scroll to position [5, 0]
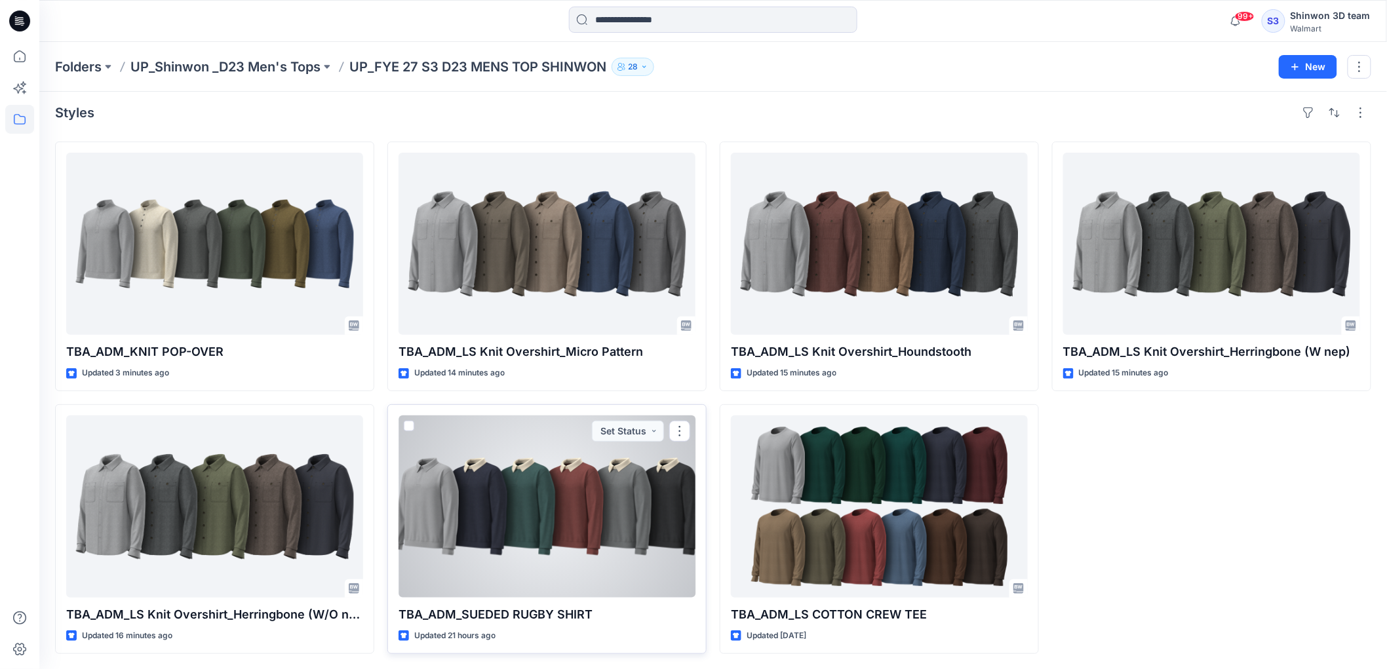
click at [537, 528] on div at bounding box center [547, 507] width 297 height 182
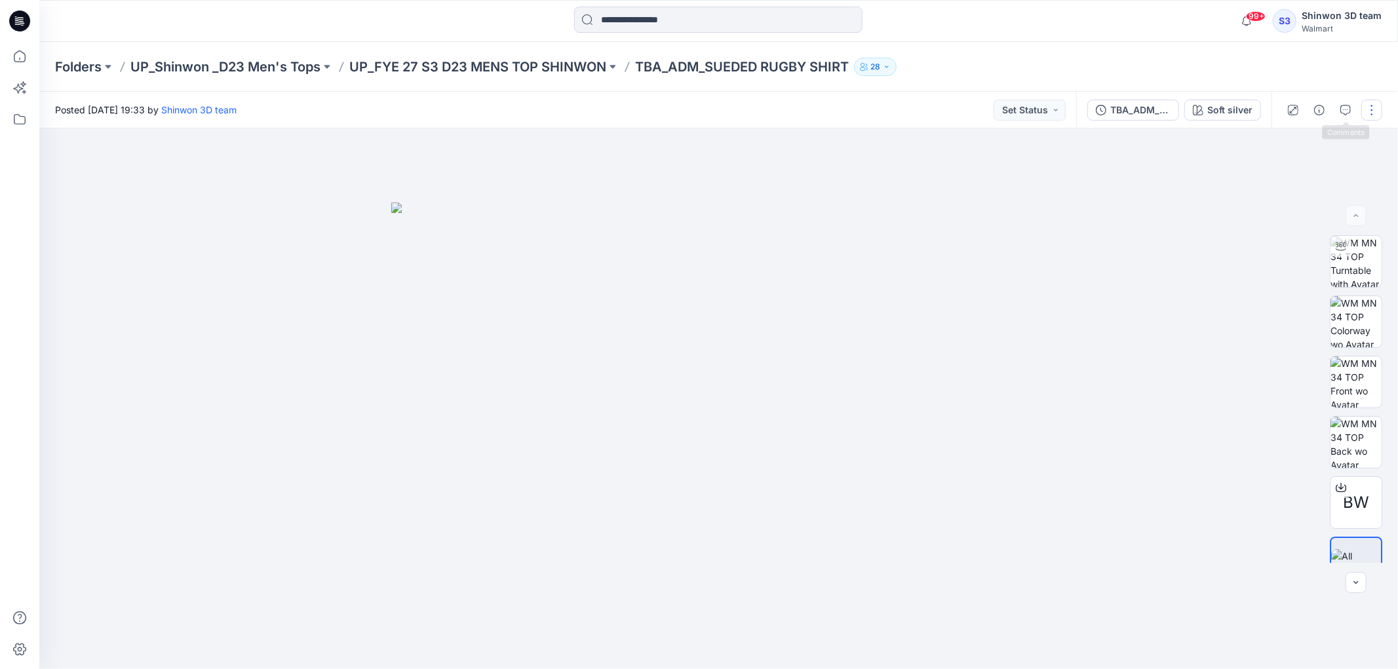
click at [1377, 106] on button "button" at bounding box center [1371, 110] width 21 height 21
click at [1308, 176] on button "Edit" at bounding box center [1316, 177] width 121 height 24
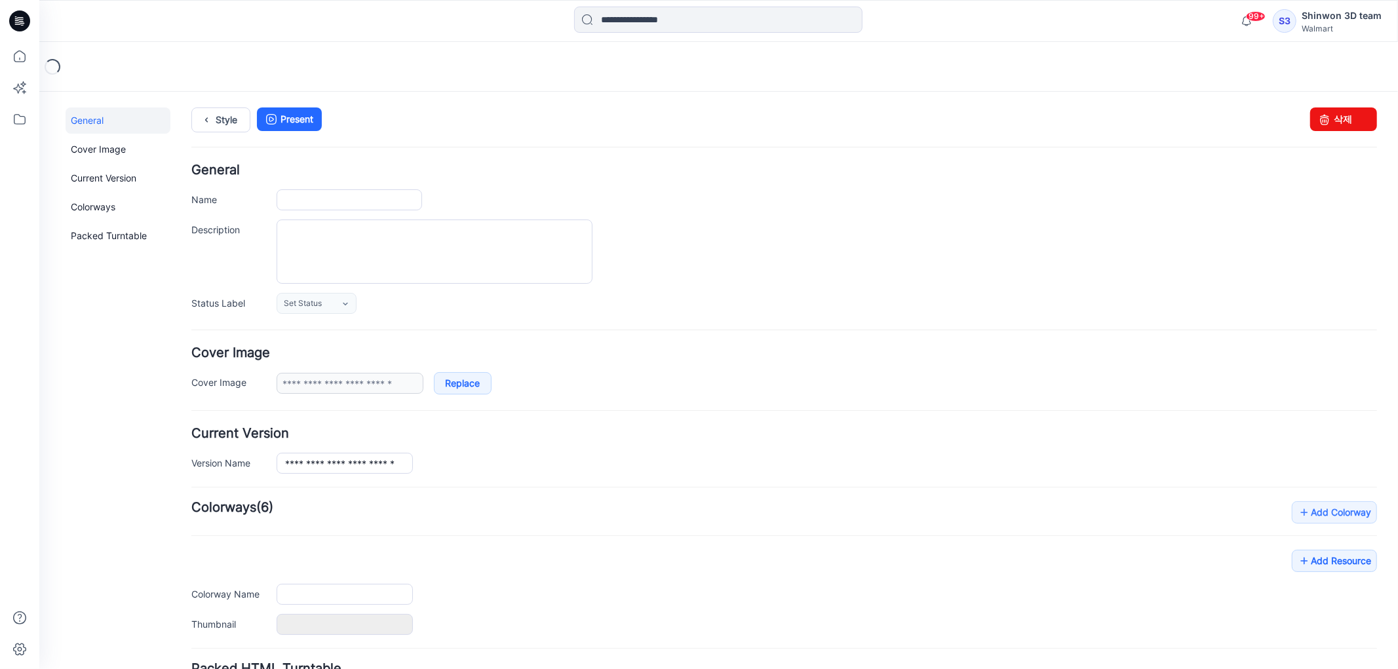
type input "**********"
type textarea "**********"
type input "**********"
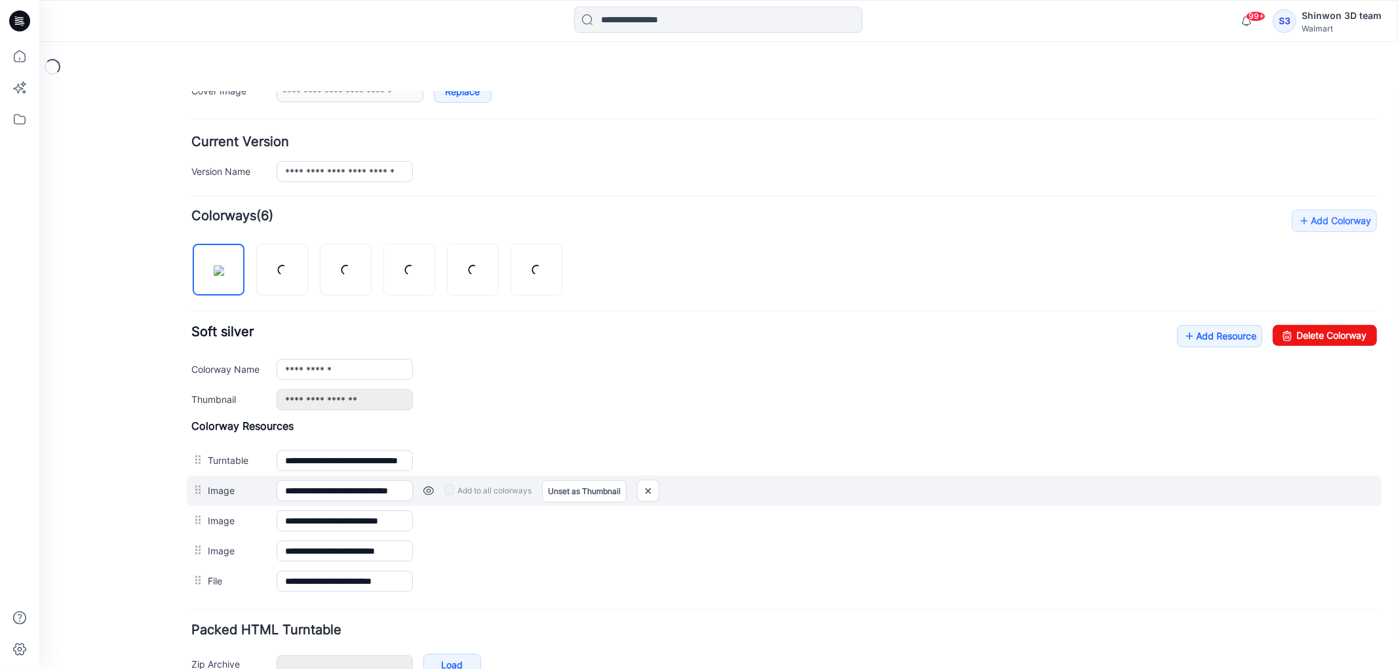
scroll to position [364, 0]
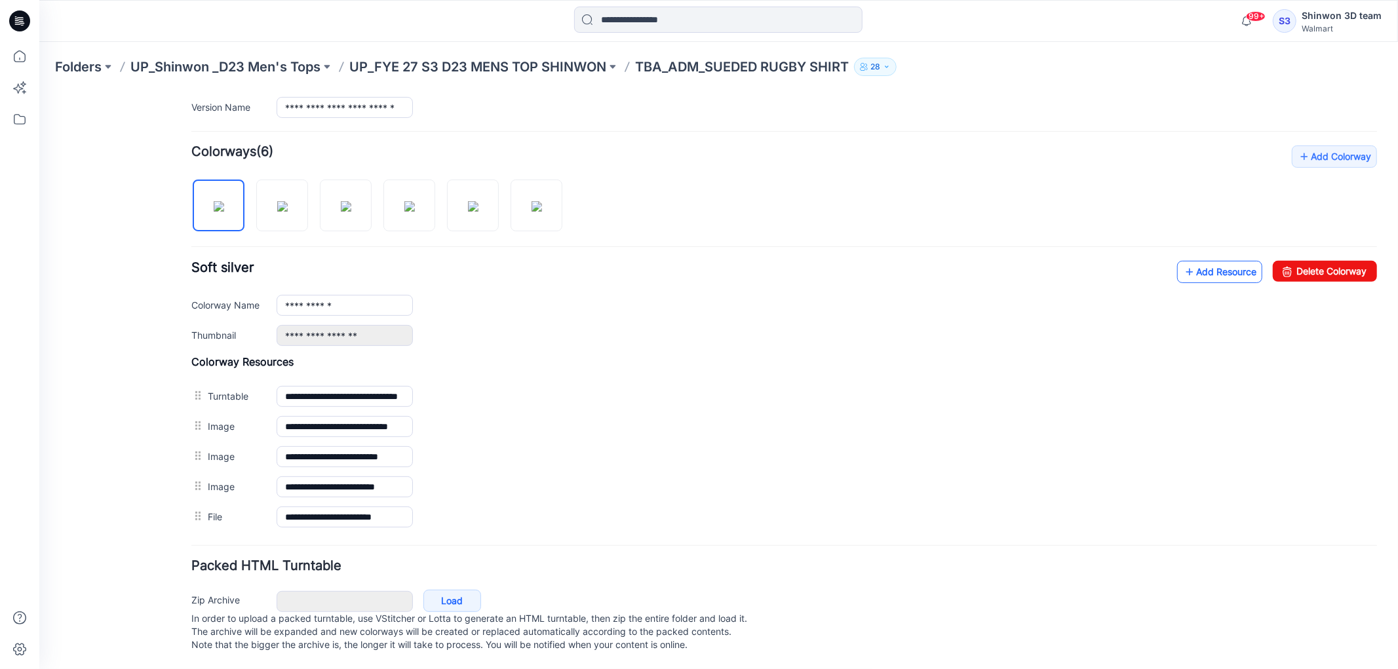
click at [1199, 270] on link "Add Resource" at bounding box center [1219, 271] width 85 height 22
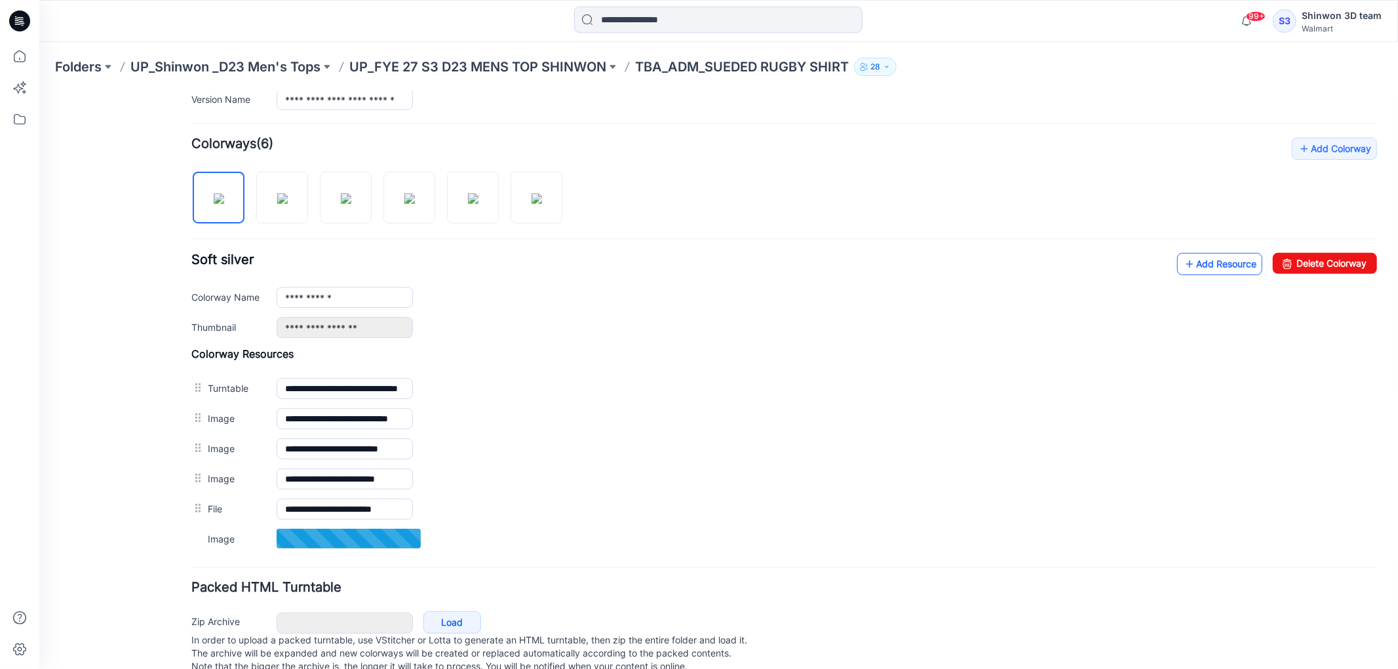
click at [1203, 271] on link "Add Resource" at bounding box center [1219, 263] width 85 height 22
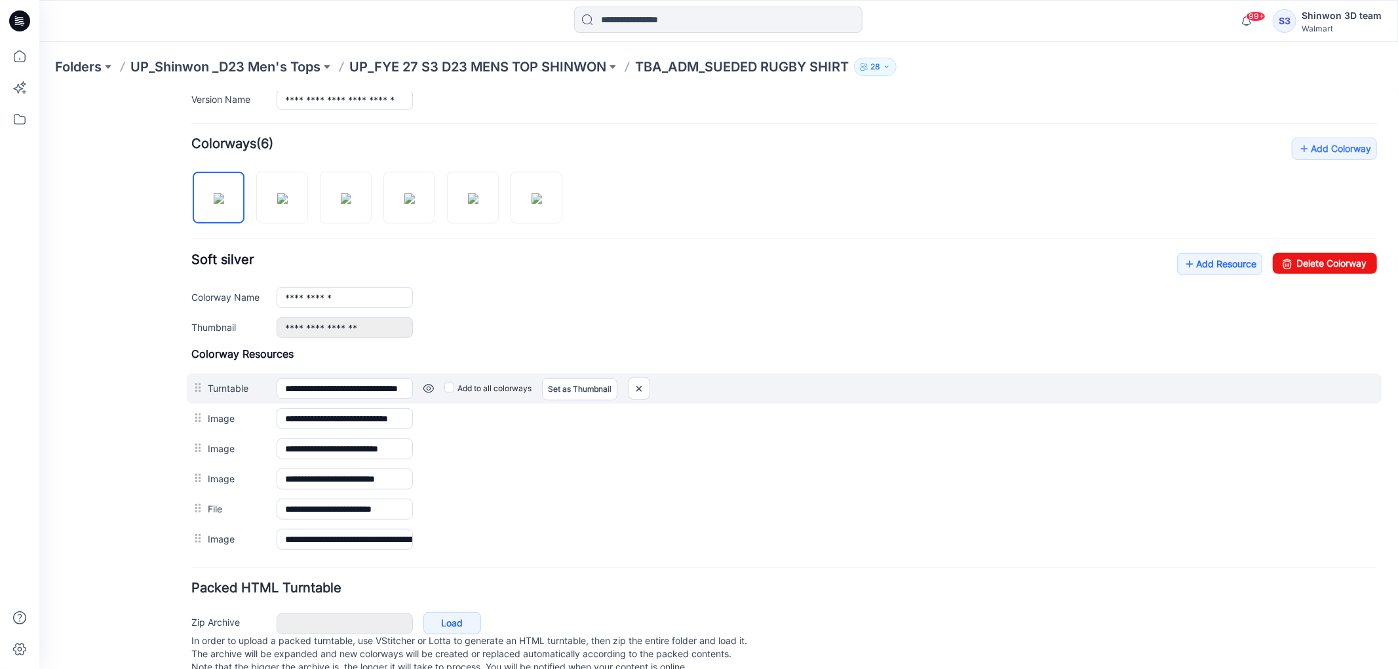
click at [653, 386] on div "Add to all colorways Set as Thumbnail Unset as Thumbnail" at bounding box center [894, 388] width 964 height 21
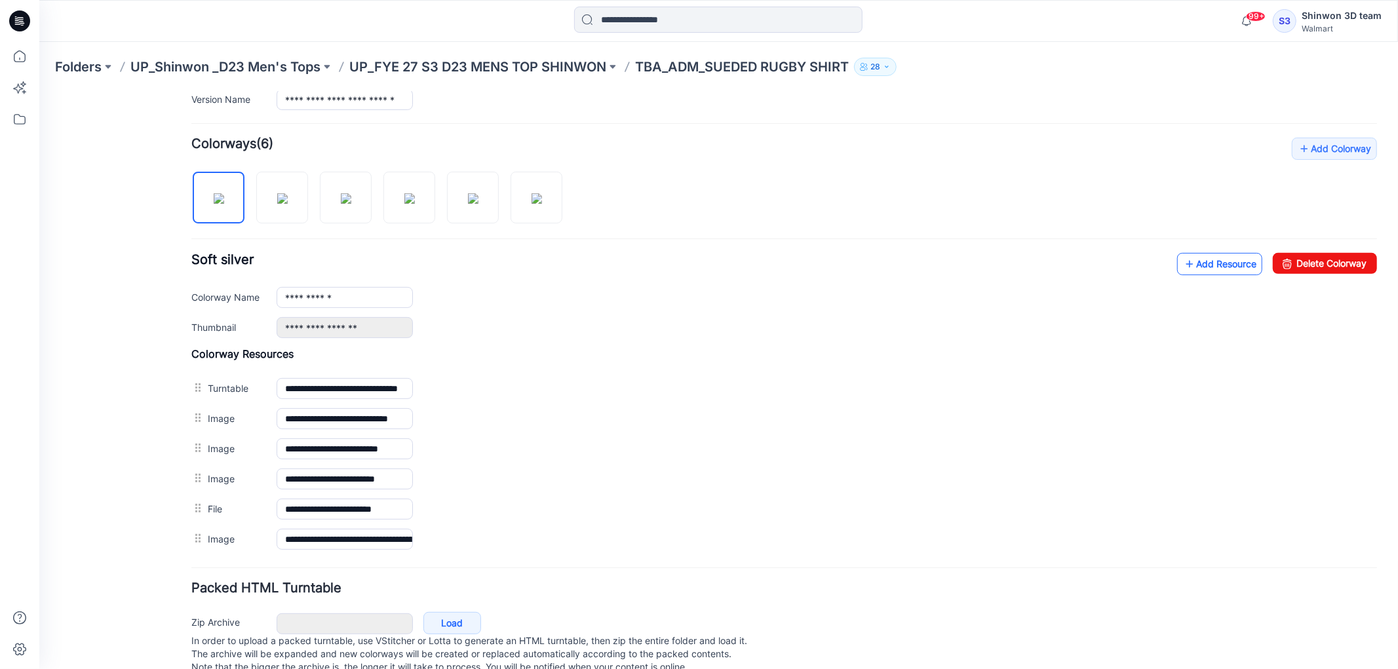
click at [1226, 267] on link "Add Resource" at bounding box center [1219, 263] width 85 height 22
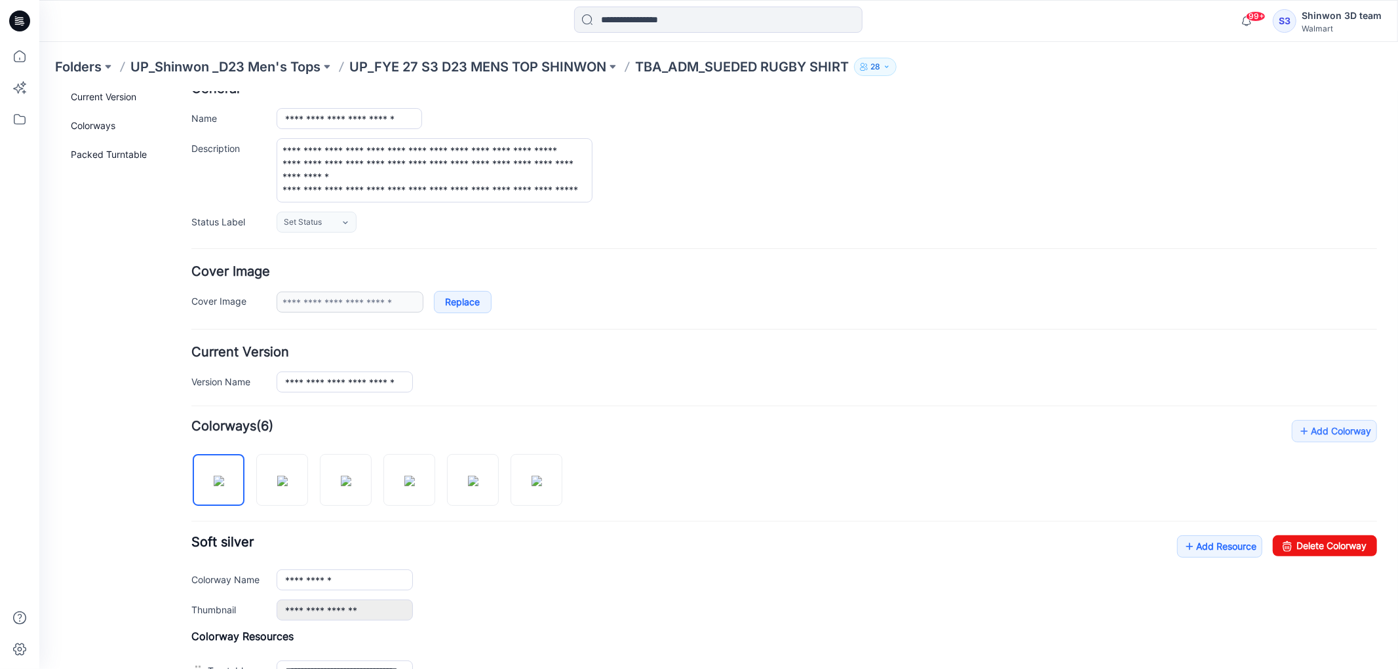
scroll to position [0, 0]
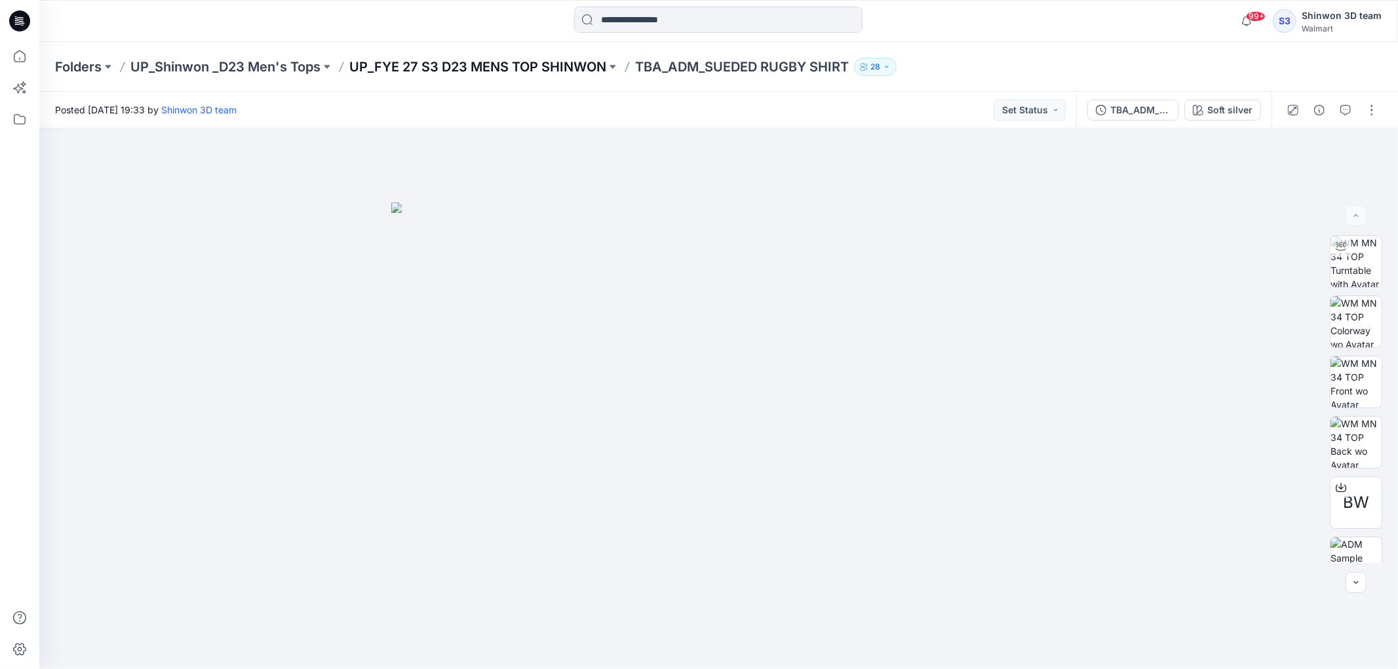
click at [511, 66] on p "UP_FYE 27 S3 D23 MENS TOP SHINWON" at bounding box center [477, 67] width 257 height 18
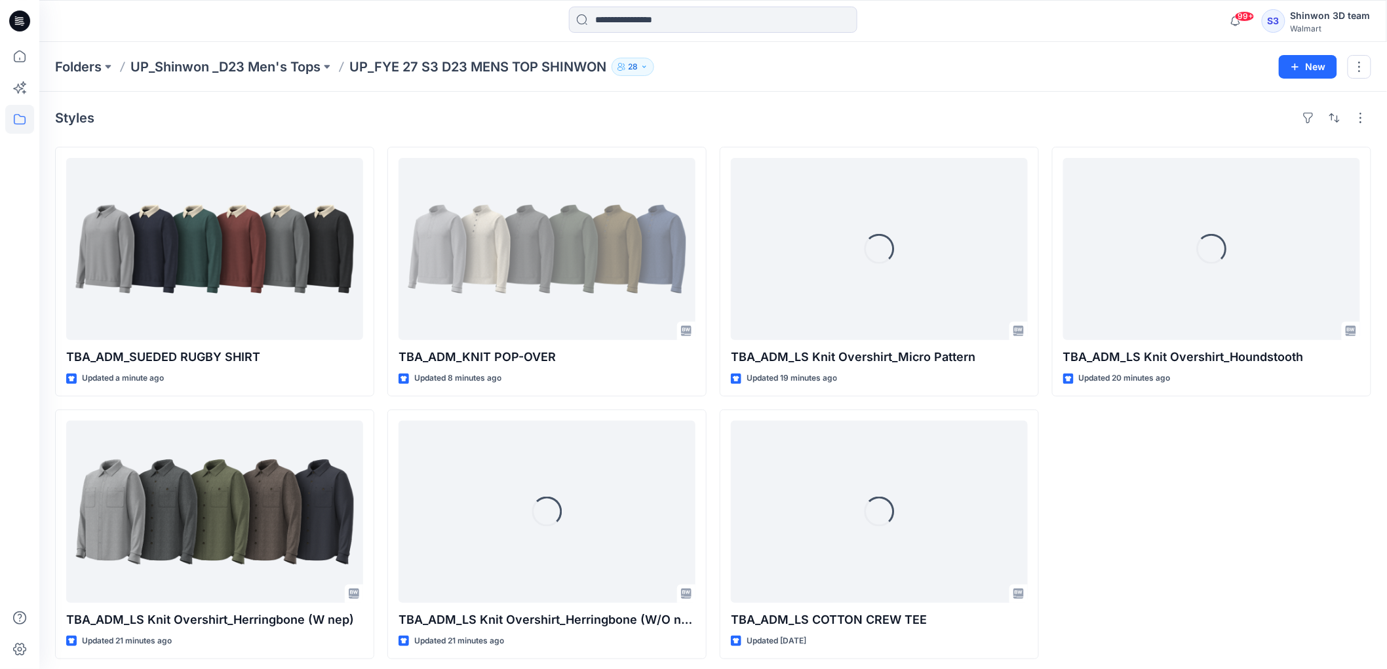
click at [1150, 543] on div "Loading... TBA_ADM_LS Knit Overshirt_Houndstooth Updated 20 minutes ago" at bounding box center [1211, 403] width 319 height 513
